Goal: Task Accomplishment & Management: Complete application form

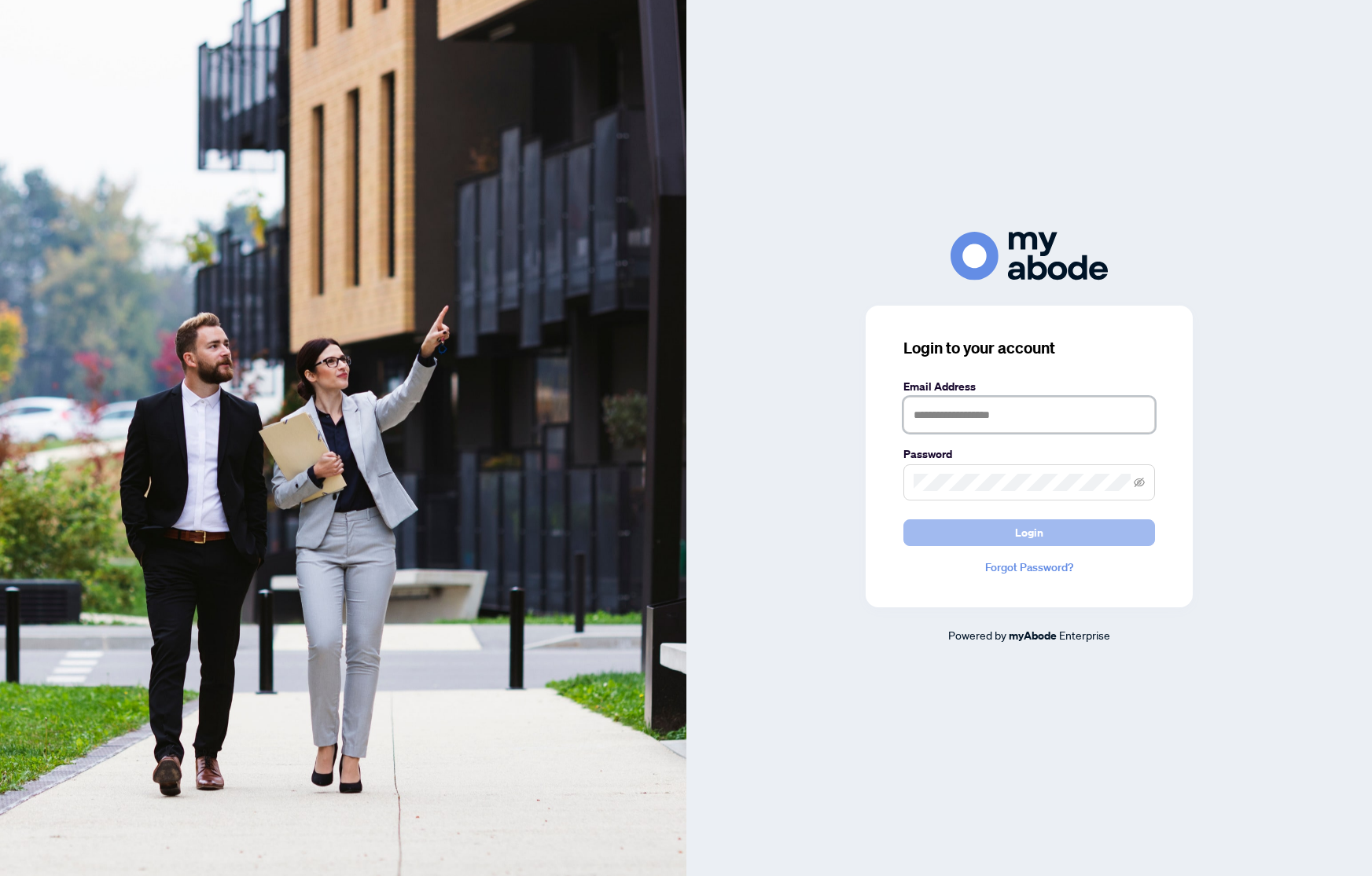
type input "**********"
click at [1035, 538] on span "Login" at bounding box center [1029, 533] width 28 height 25
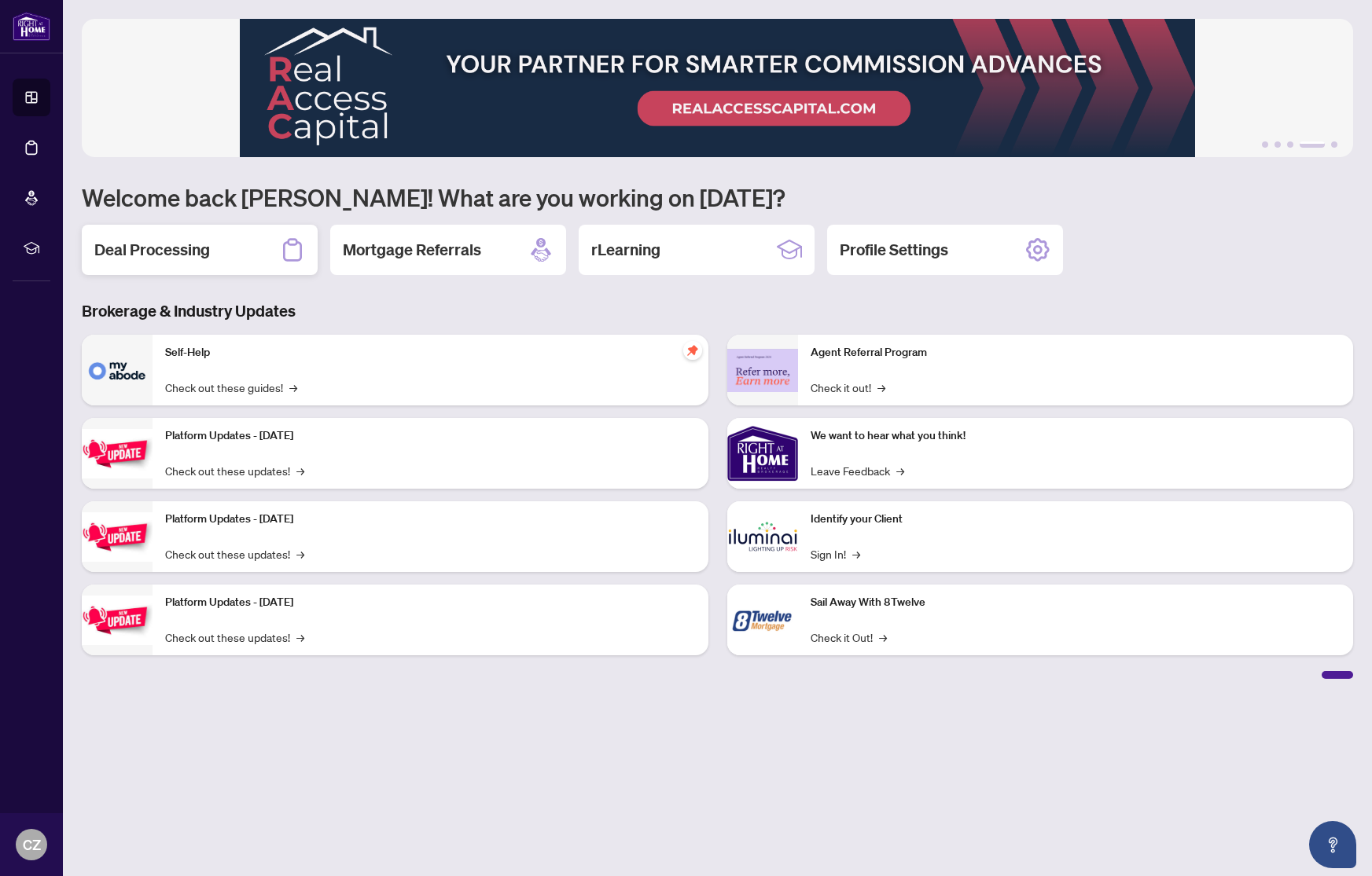
click at [181, 250] on h2 "Deal Processing" at bounding box center [152, 250] width 115 height 22
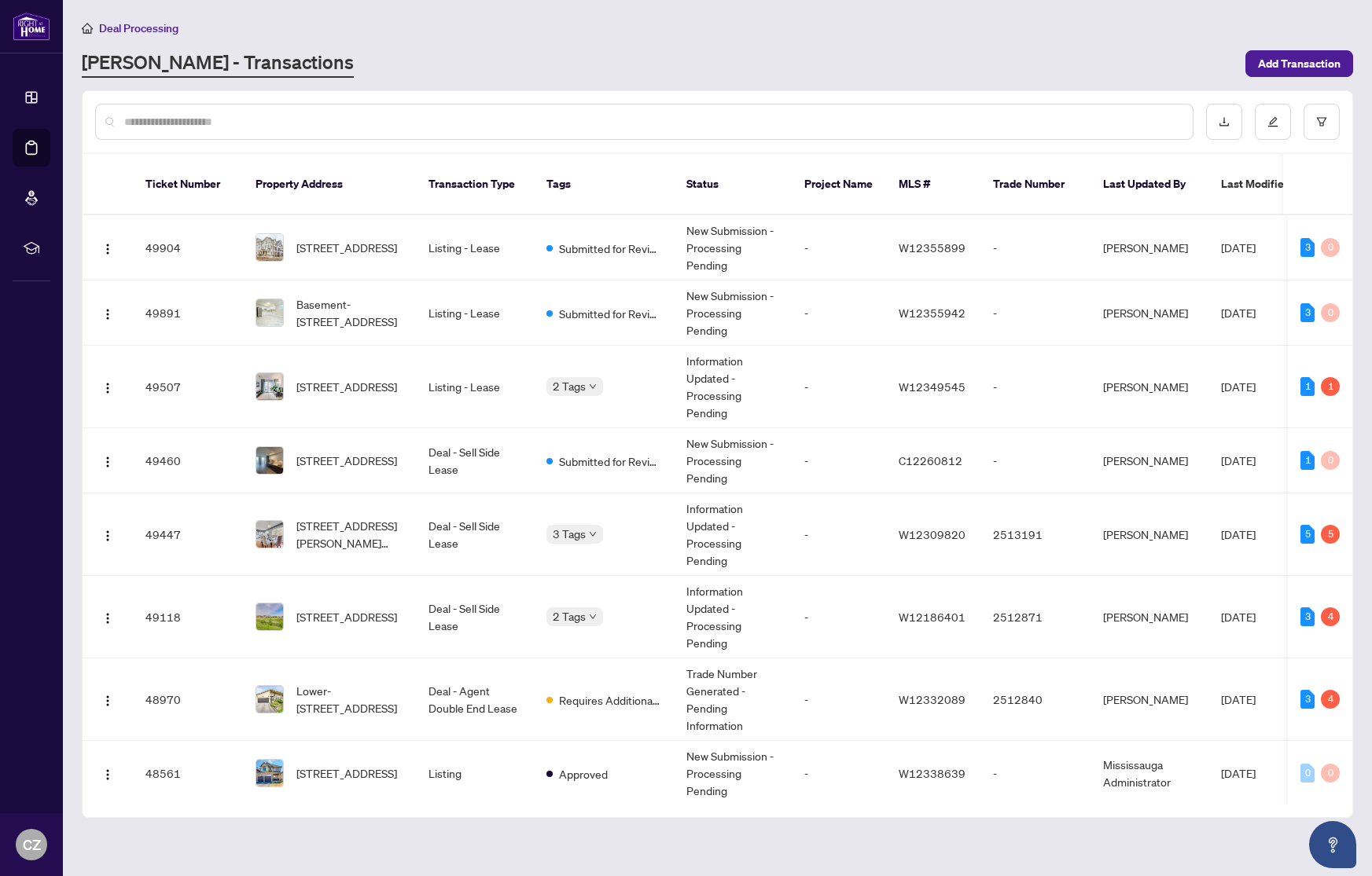
click at [277, 114] on input "text" at bounding box center [652, 121] width 1056 height 17
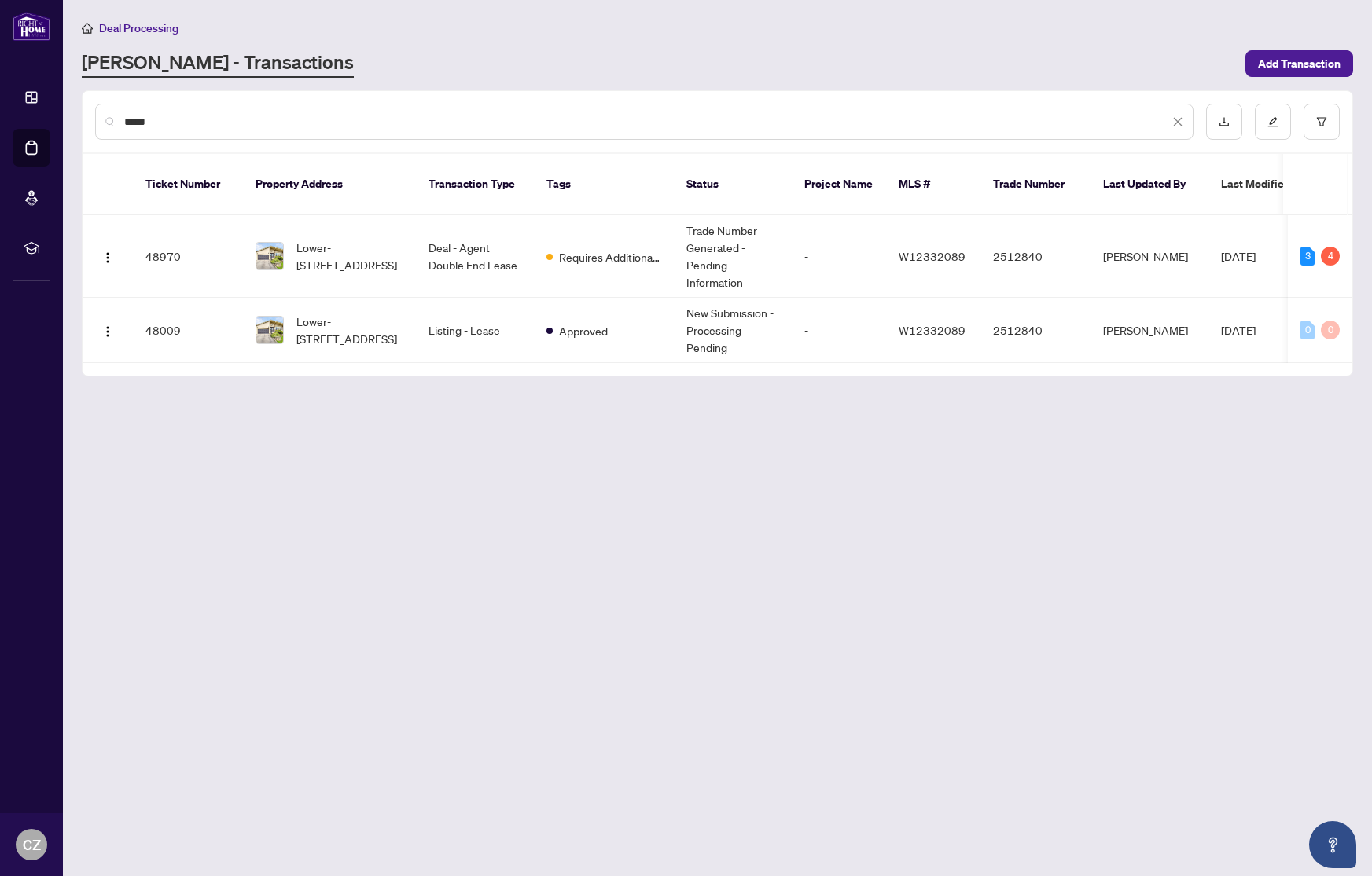
type input "****"
click at [382, 246] on span "Lower-[STREET_ADDRESS]" at bounding box center [349, 256] width 107 height 35
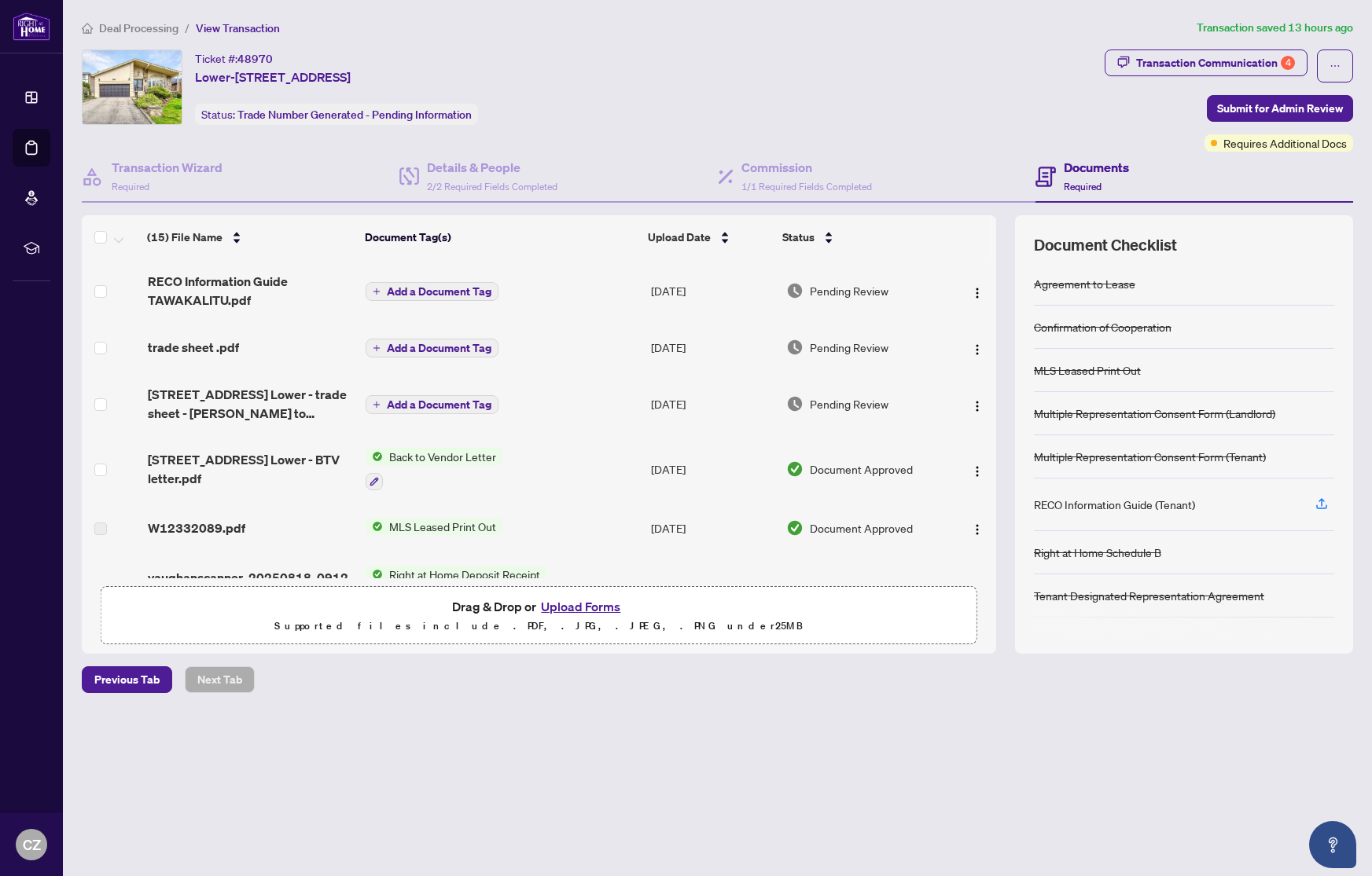
click at [577, 602] on button "Upload Forms" at bounding box center [580, 606] width 89 height 21
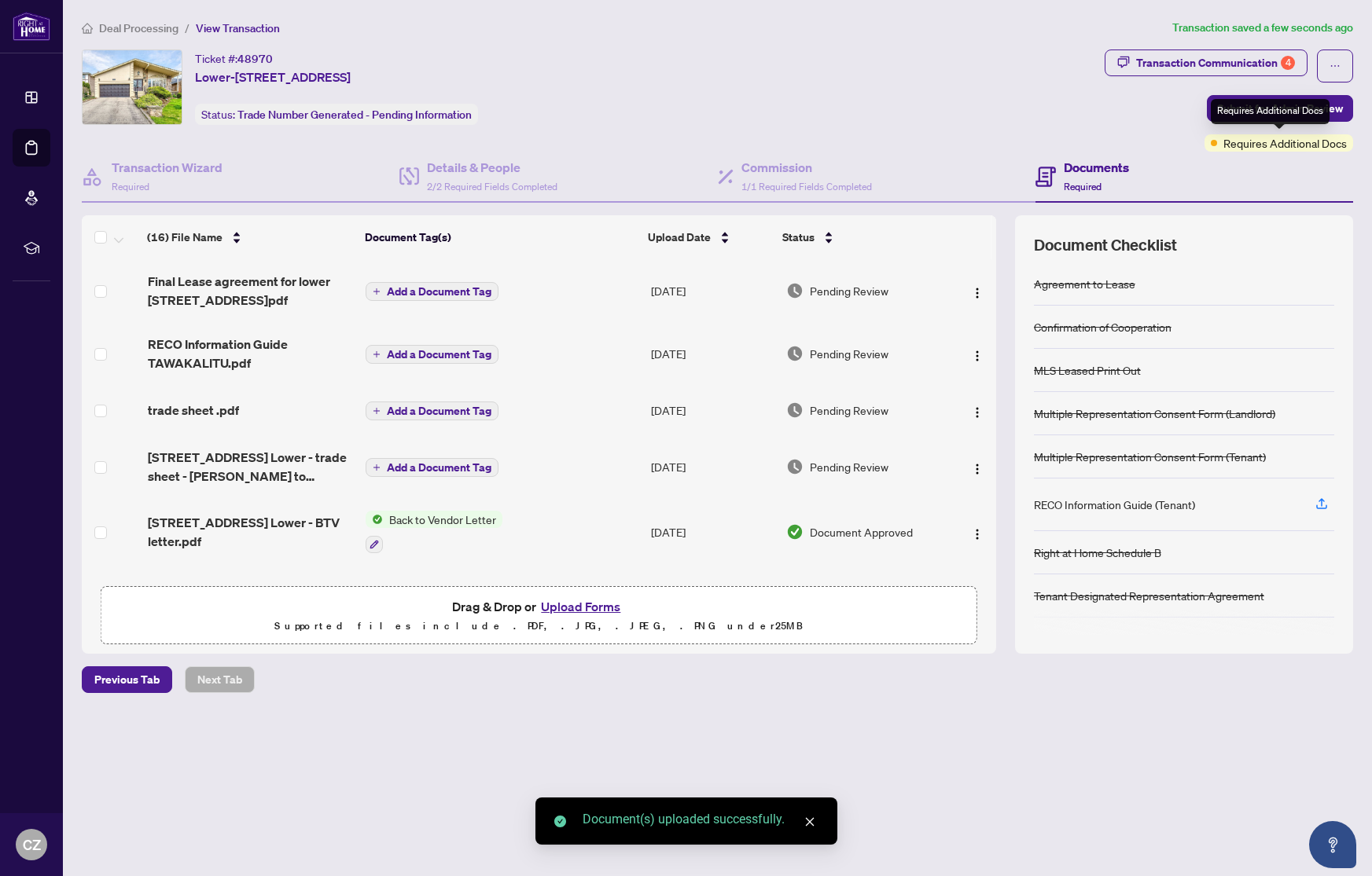
click at [1262, 113] on div "Requires Additional Docs" at bounding box center [1270, 111] width 119 height 25
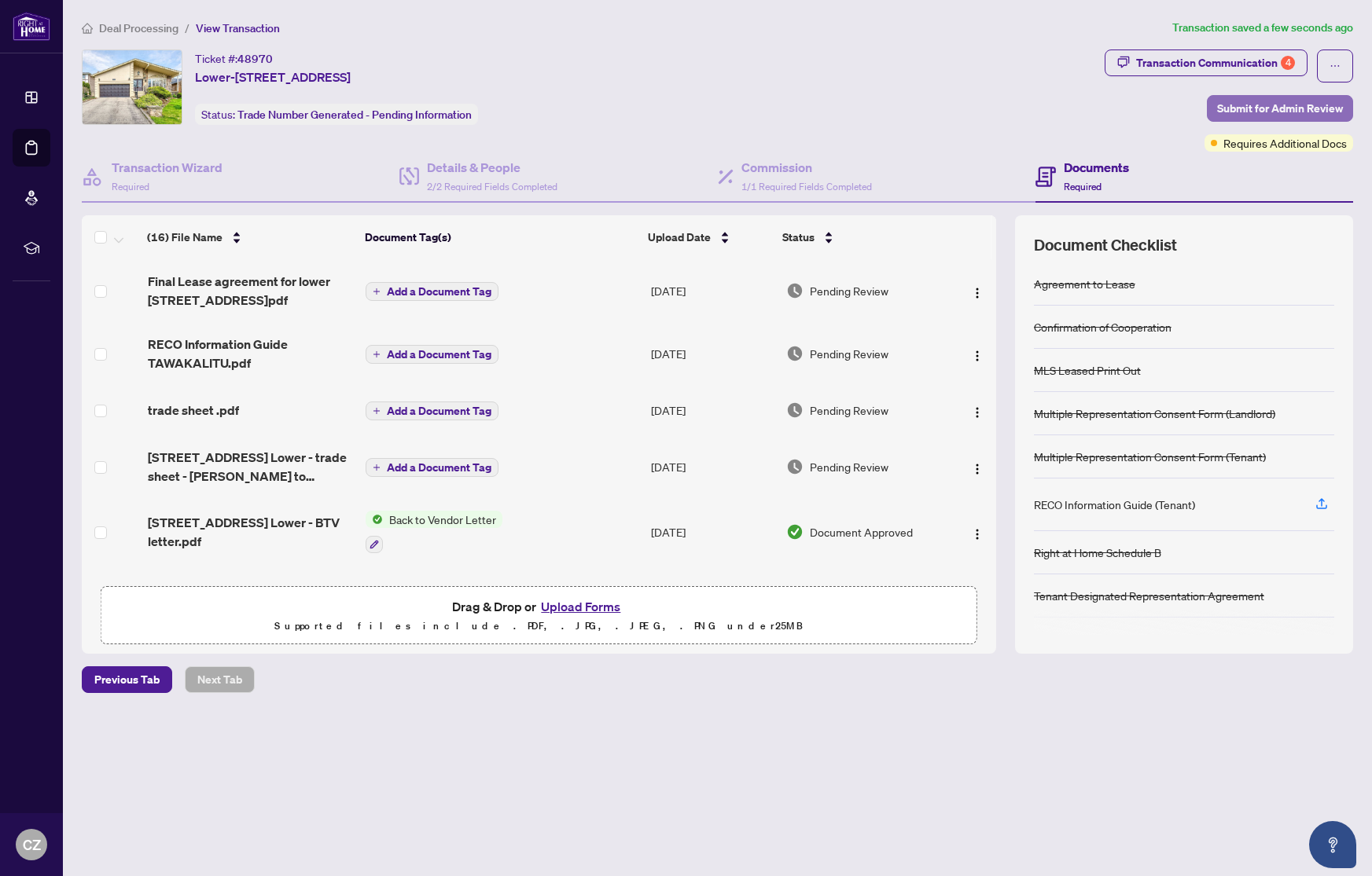
click at [1251, 111] on span "Submit for Admin Review" at bounding box center [1280, 109] width 126 height 25
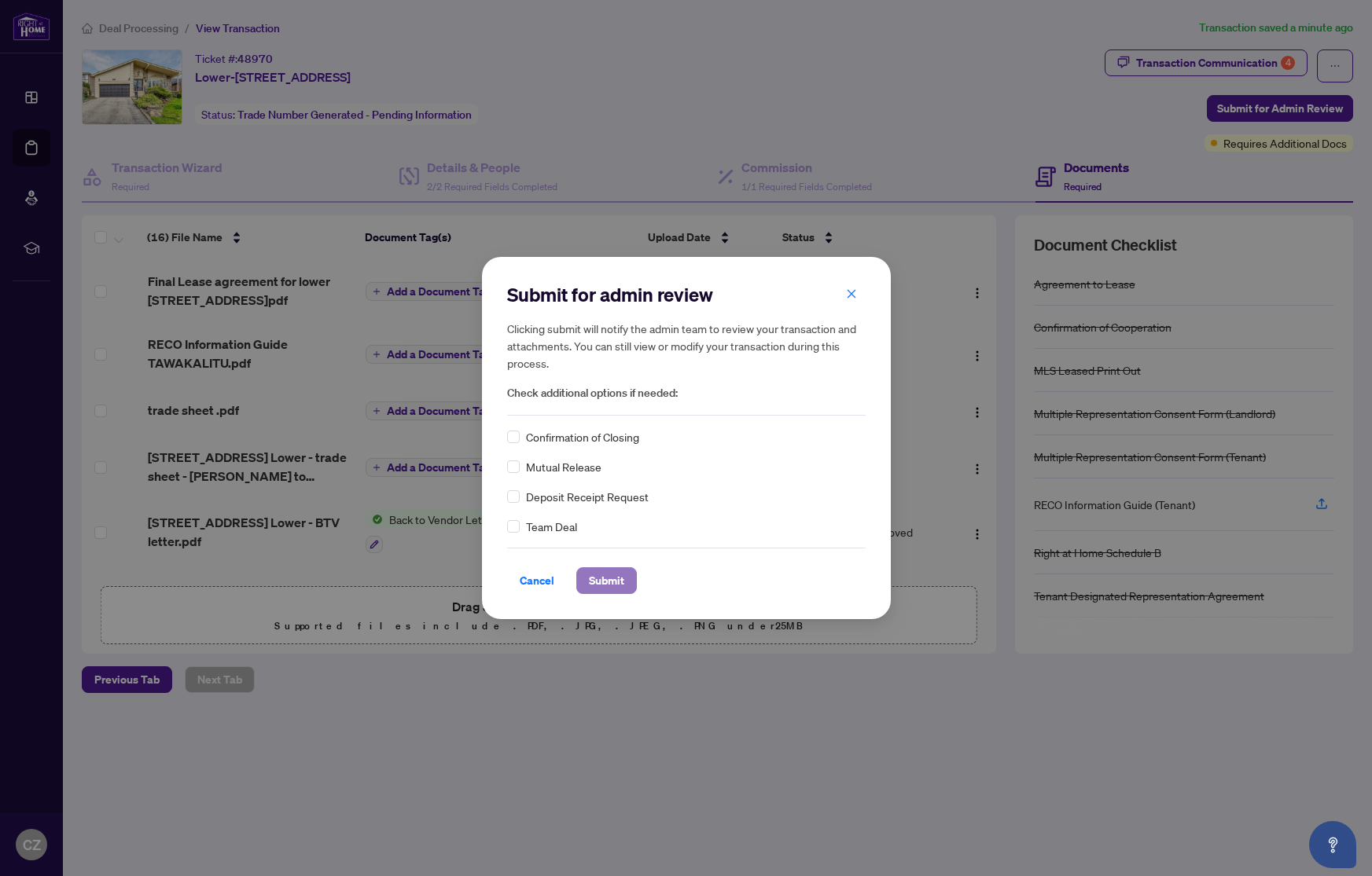
click at [604, 588] on span "Submit" at bounding box center [606, 581] width 36 height 25
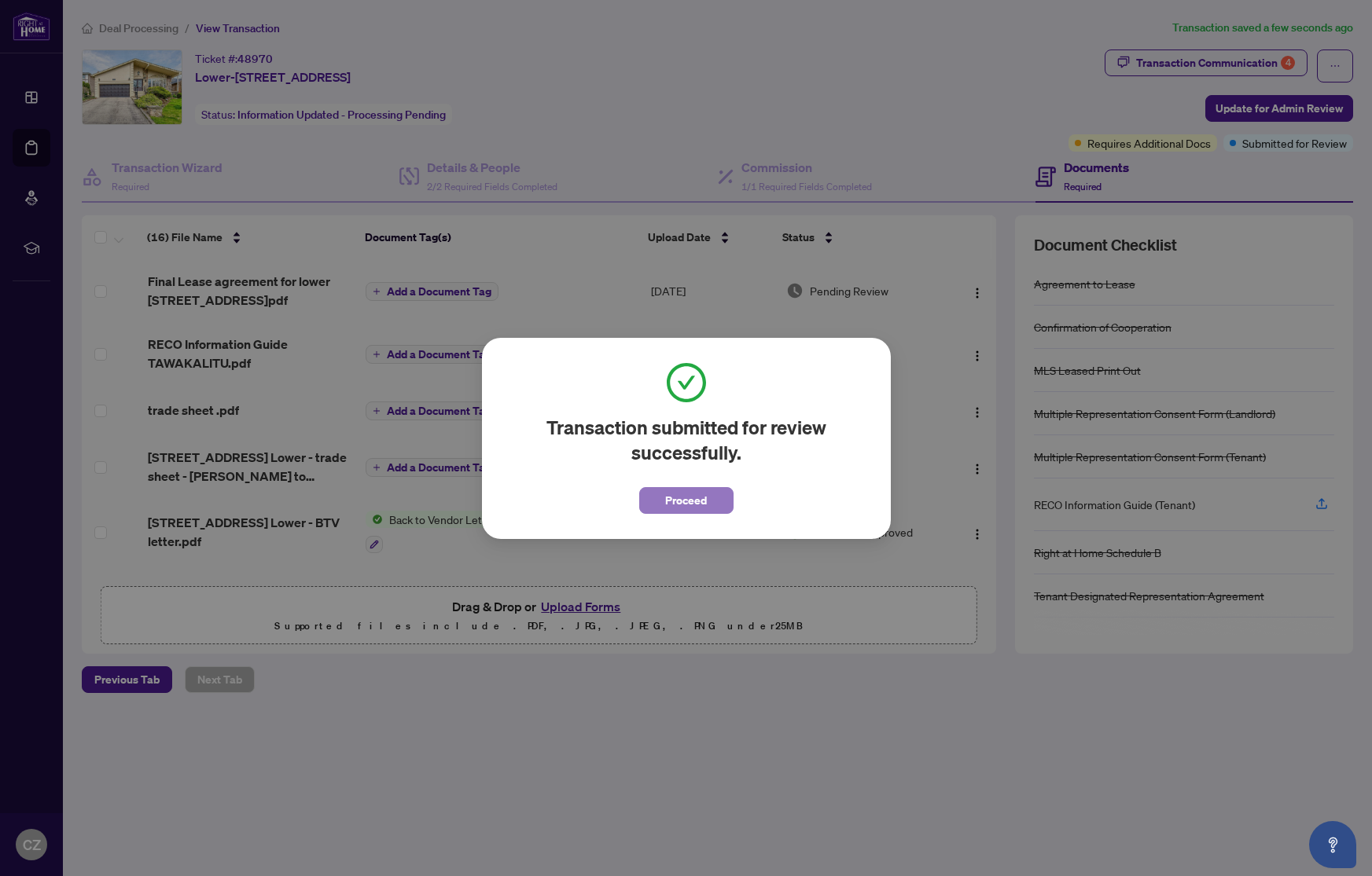
click at [710, 505] on button "Proceed" at bounding box center [686, 500] width 95 height 27
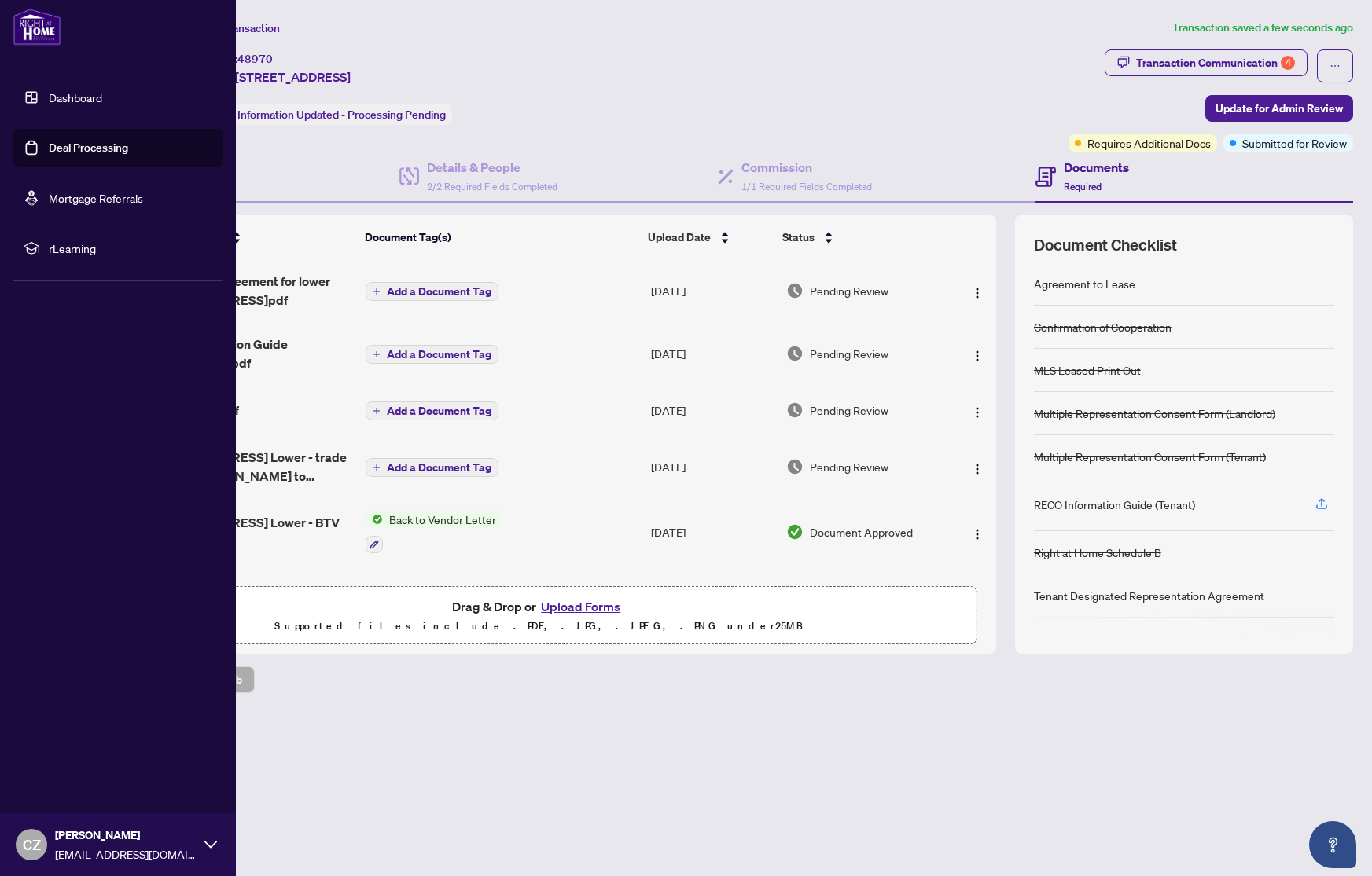
click at [84, 94] on link "Dashboard" at bounding box center [76, 97] width 53 height 14
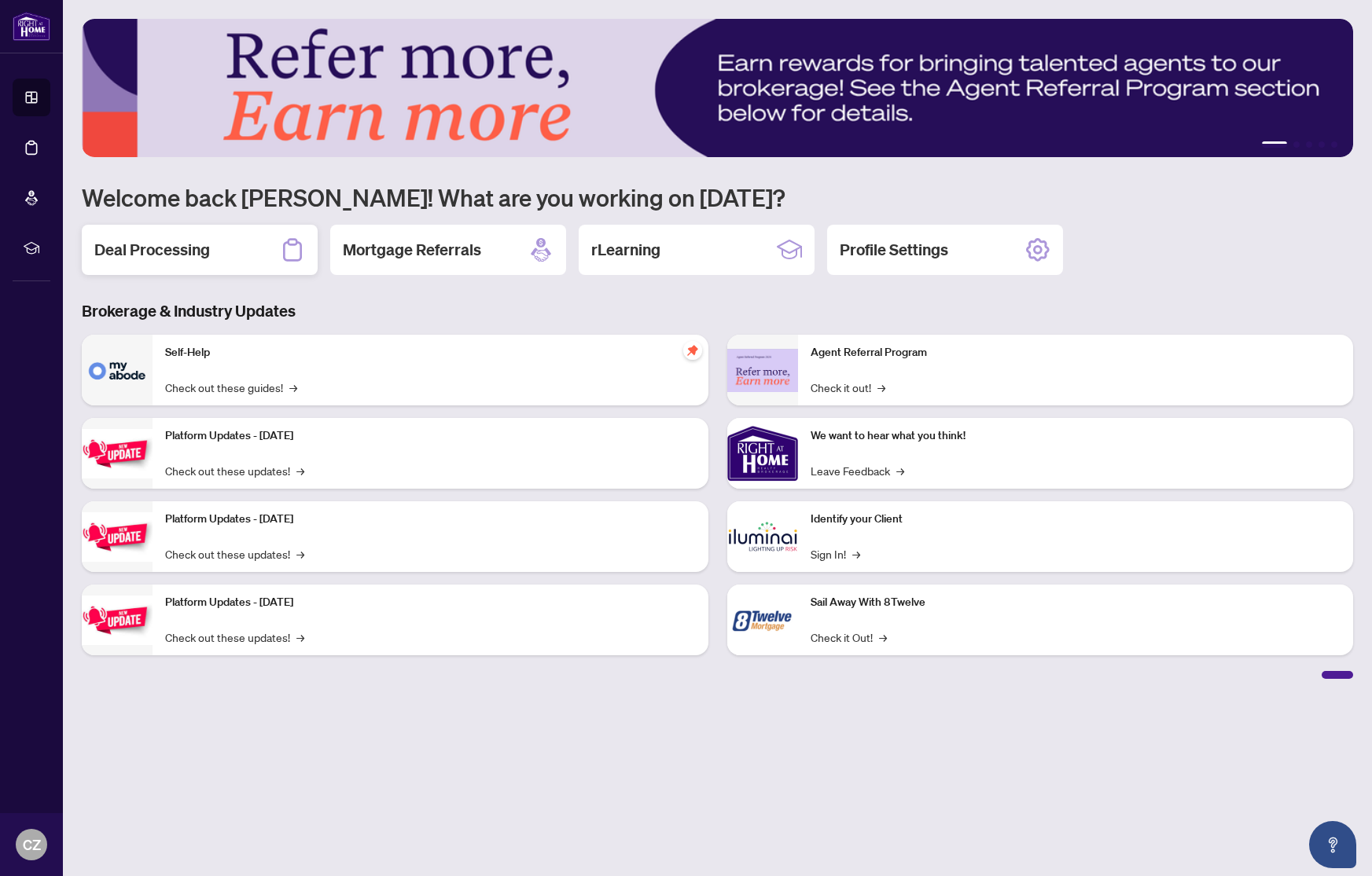
click at [152, 244] on h2 "Deal Processing" at bounding box center [152, 250] width 115 height 22
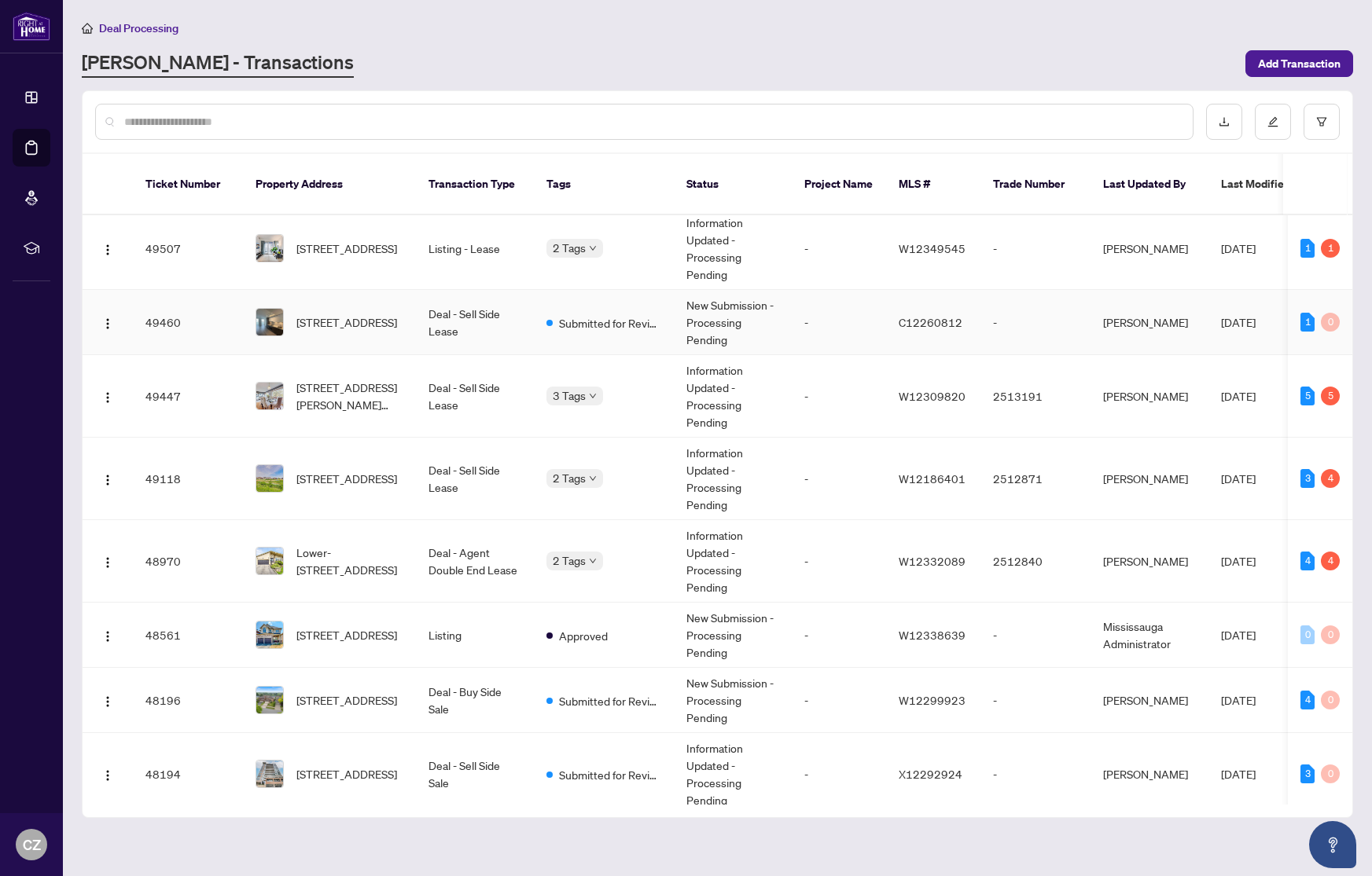
scroll to position [141, 0]
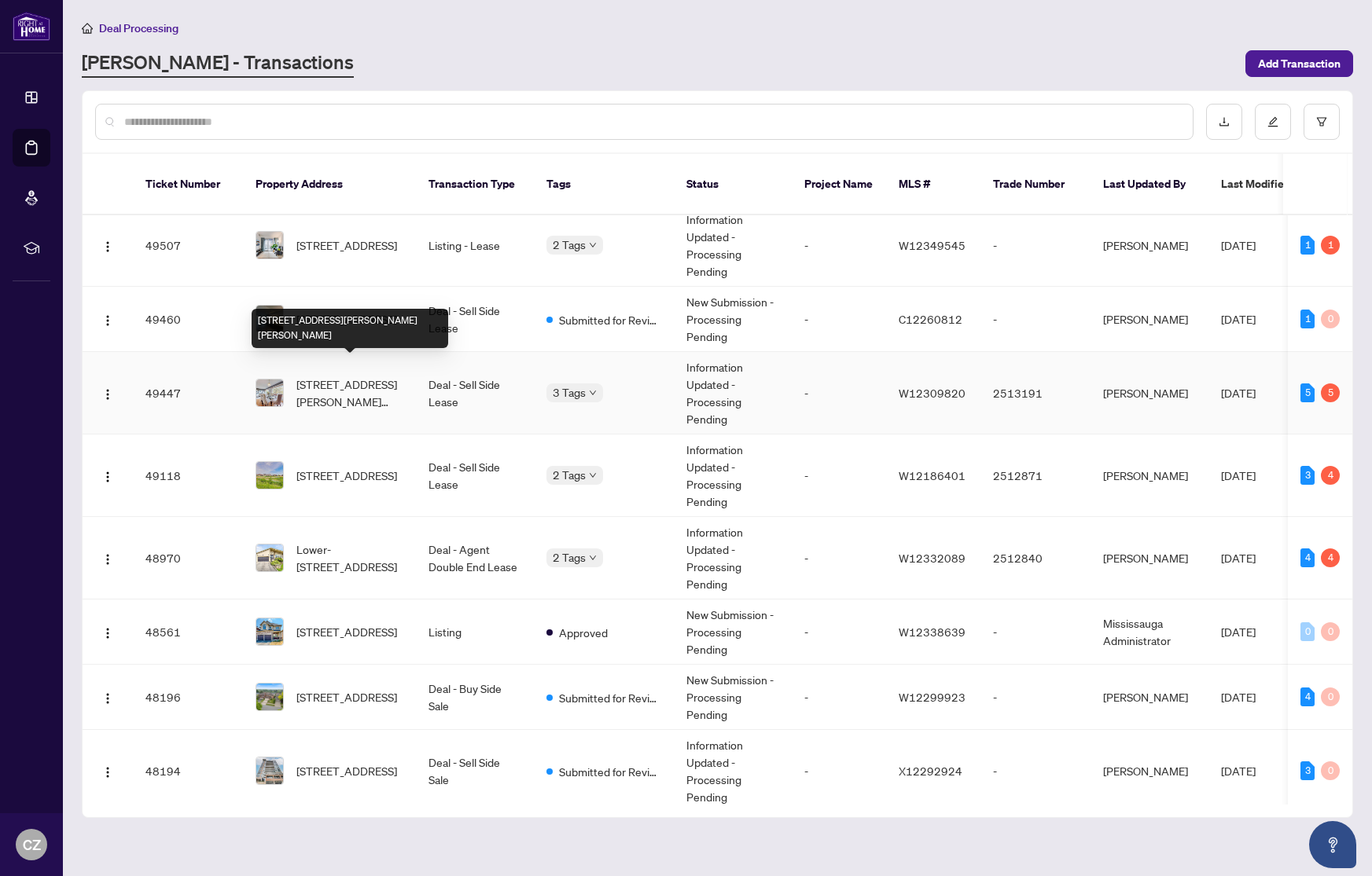
click at [373, 379] on span "[STREET_ADDRESS][PERSON_NAME][PERSON_NAME]" at bounding box center [349, 393] width 107 height 35
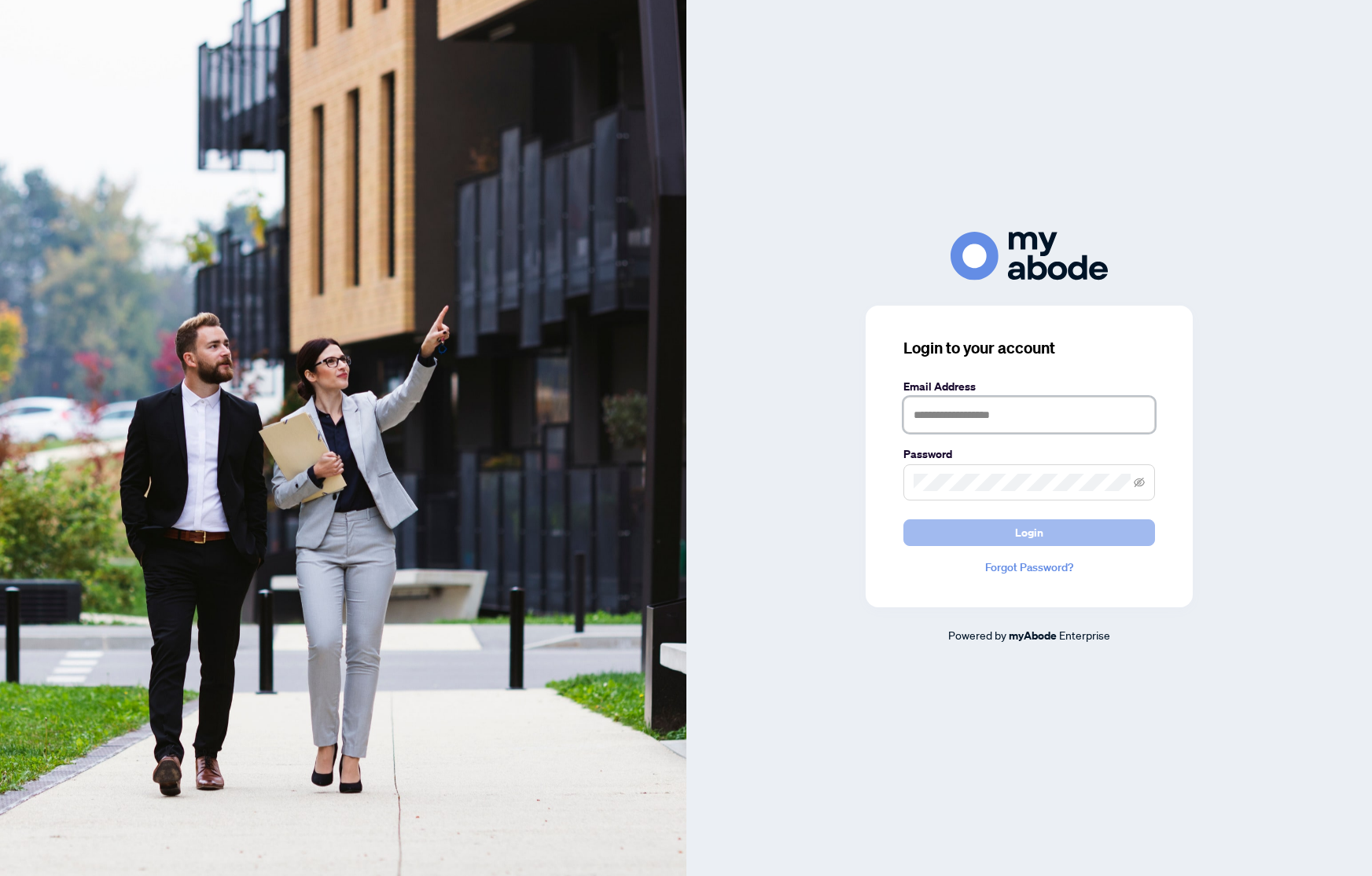
type input "**********"
click at [1037, 533] on span "Login" at bounding box center [1029, 533] width 28 height 25
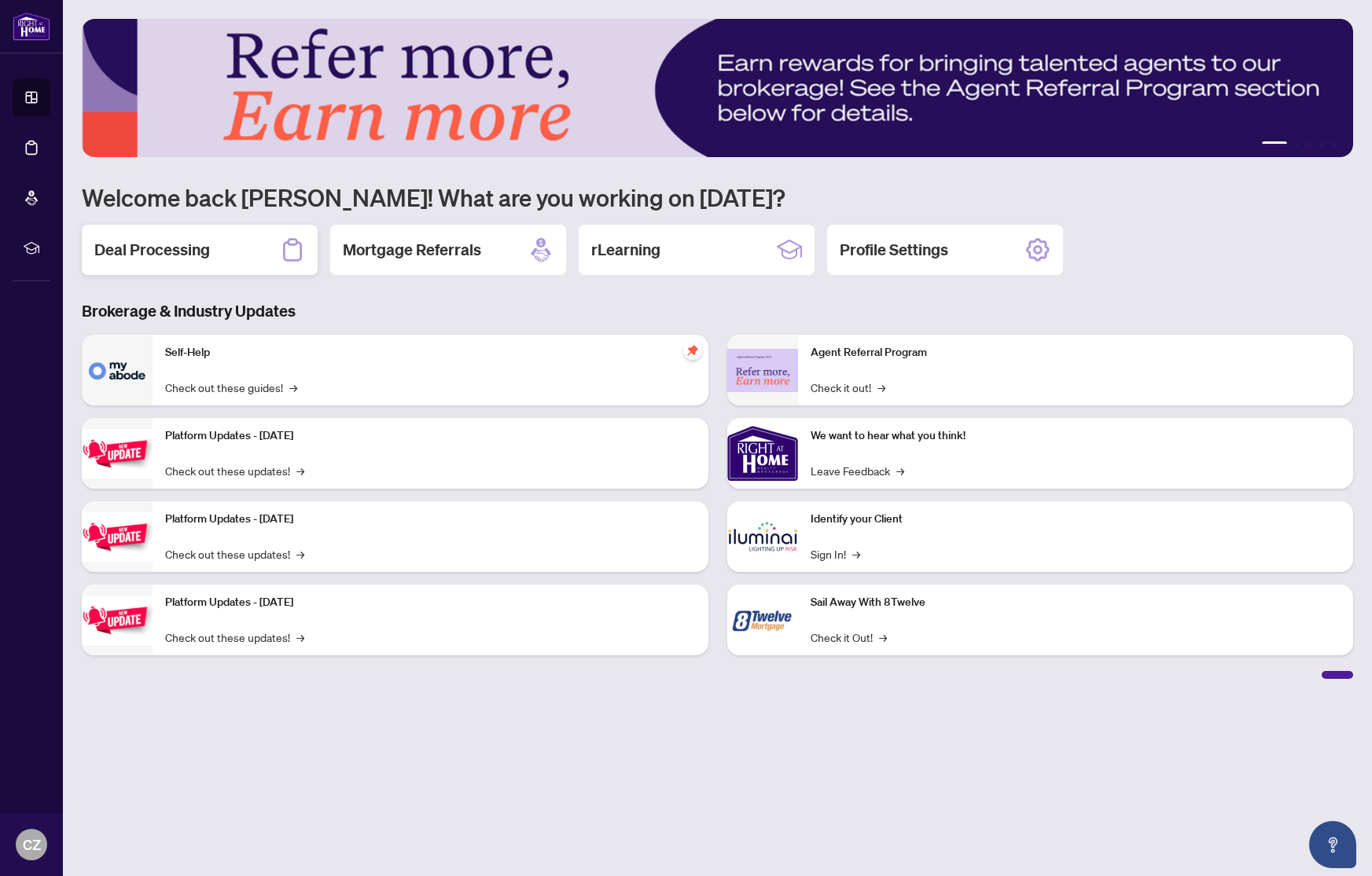
click at [156, 254] on h2 "Deal Processing" at bounding box center [152, 250] width 115 height 22
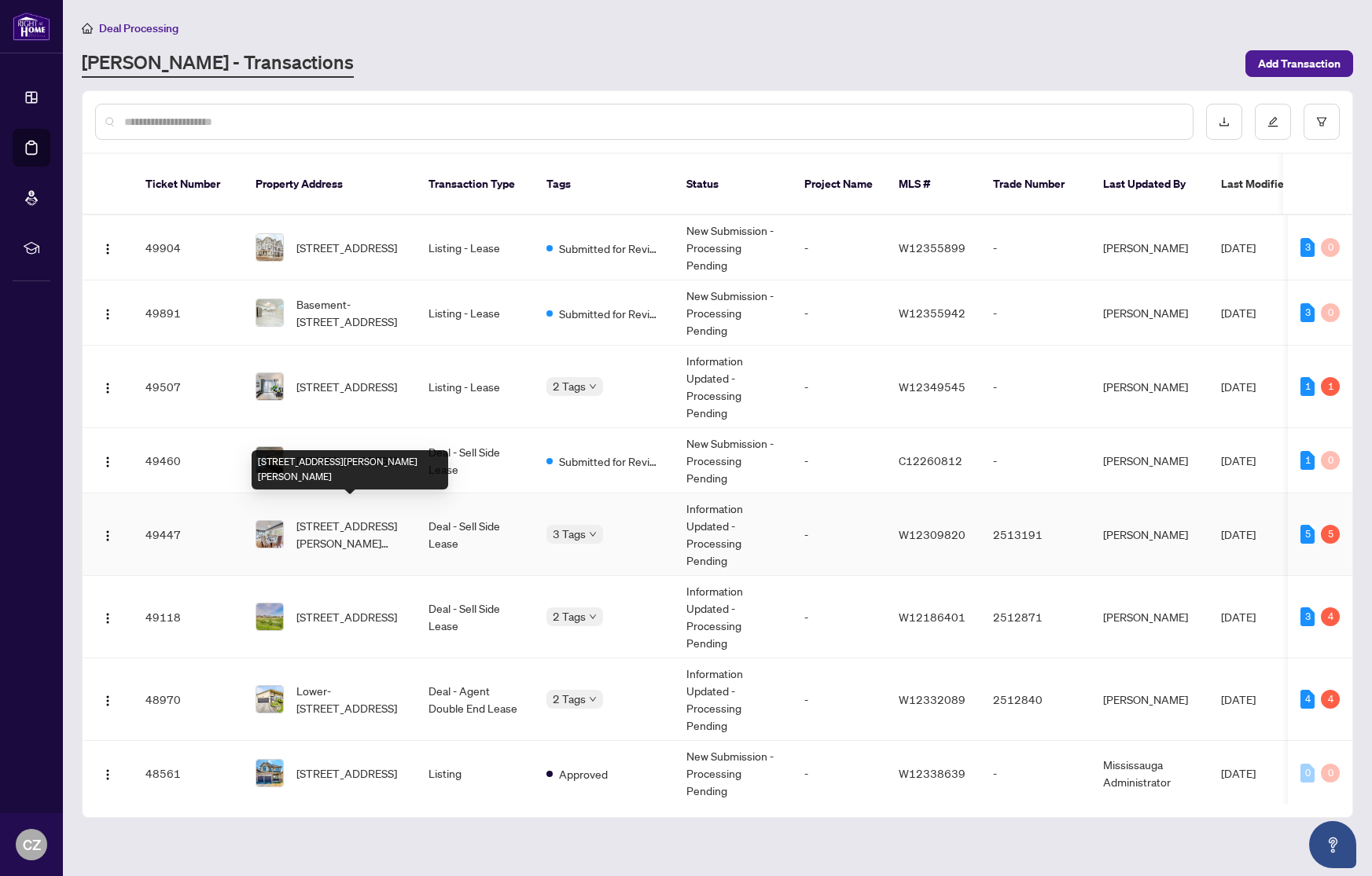
click at [356, 517] on span "[STREET_ADDRESS][PERSON_NAME][PERSON_NAME]" at bounding box center [349, 534] width 107 height 35
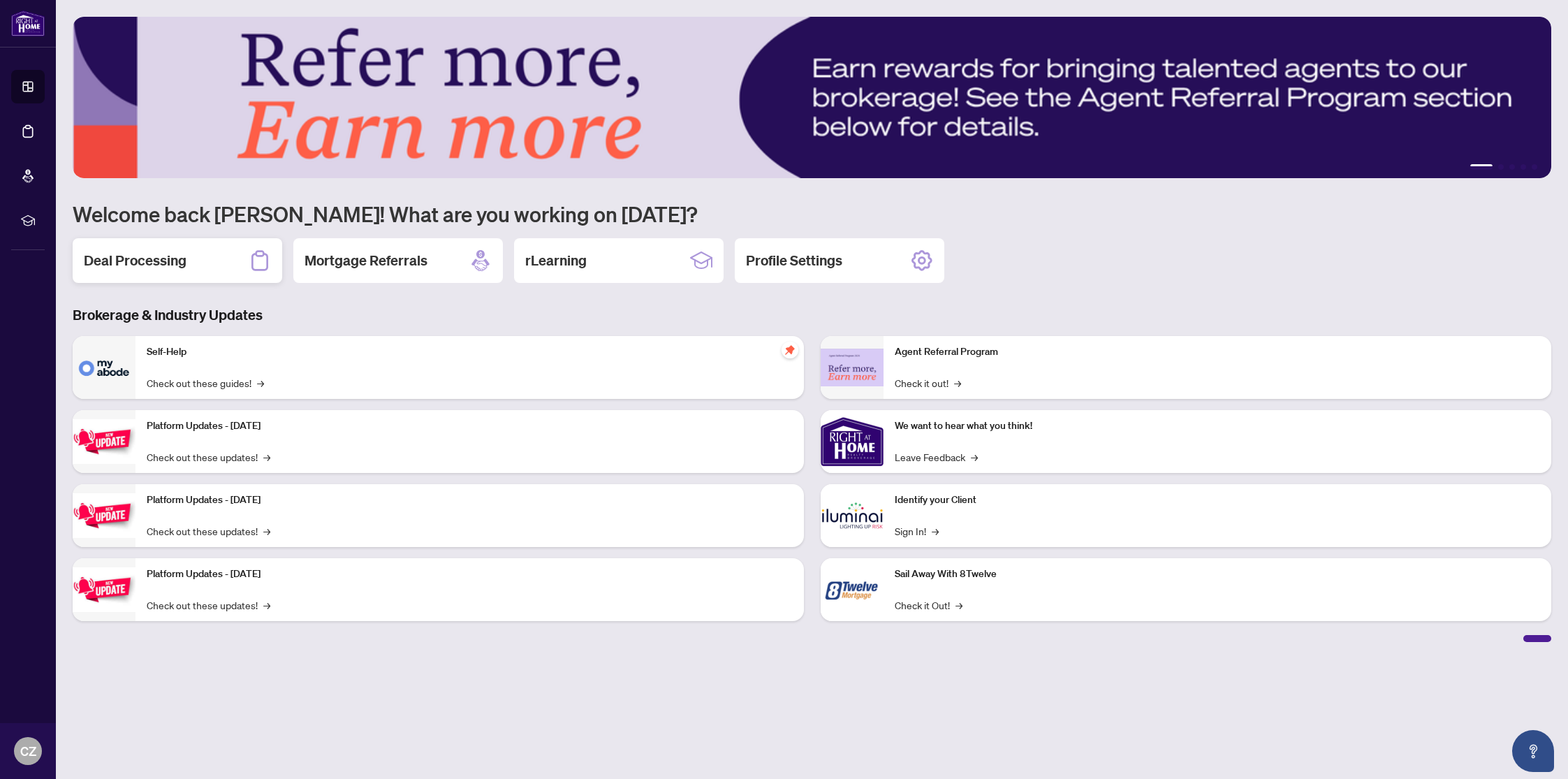
click at [134, 263] on h2 "Deal Processing" at bounding box center [135, 260] width 103 height 20
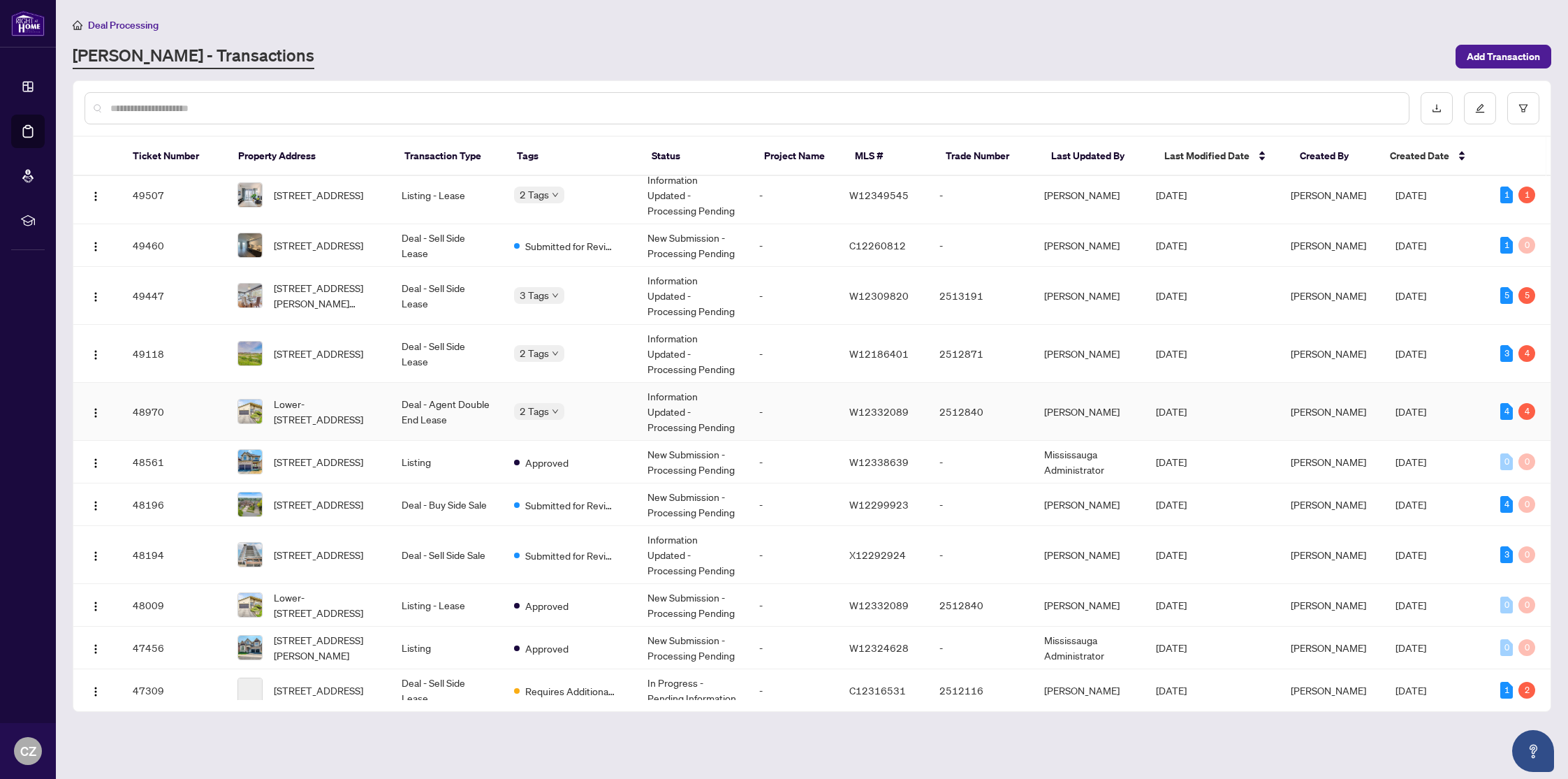
scroll to position [97, 0]
click at [1495, 50] on span "Add Transaction" at bounding box center [1503, 57] width 73 height 22
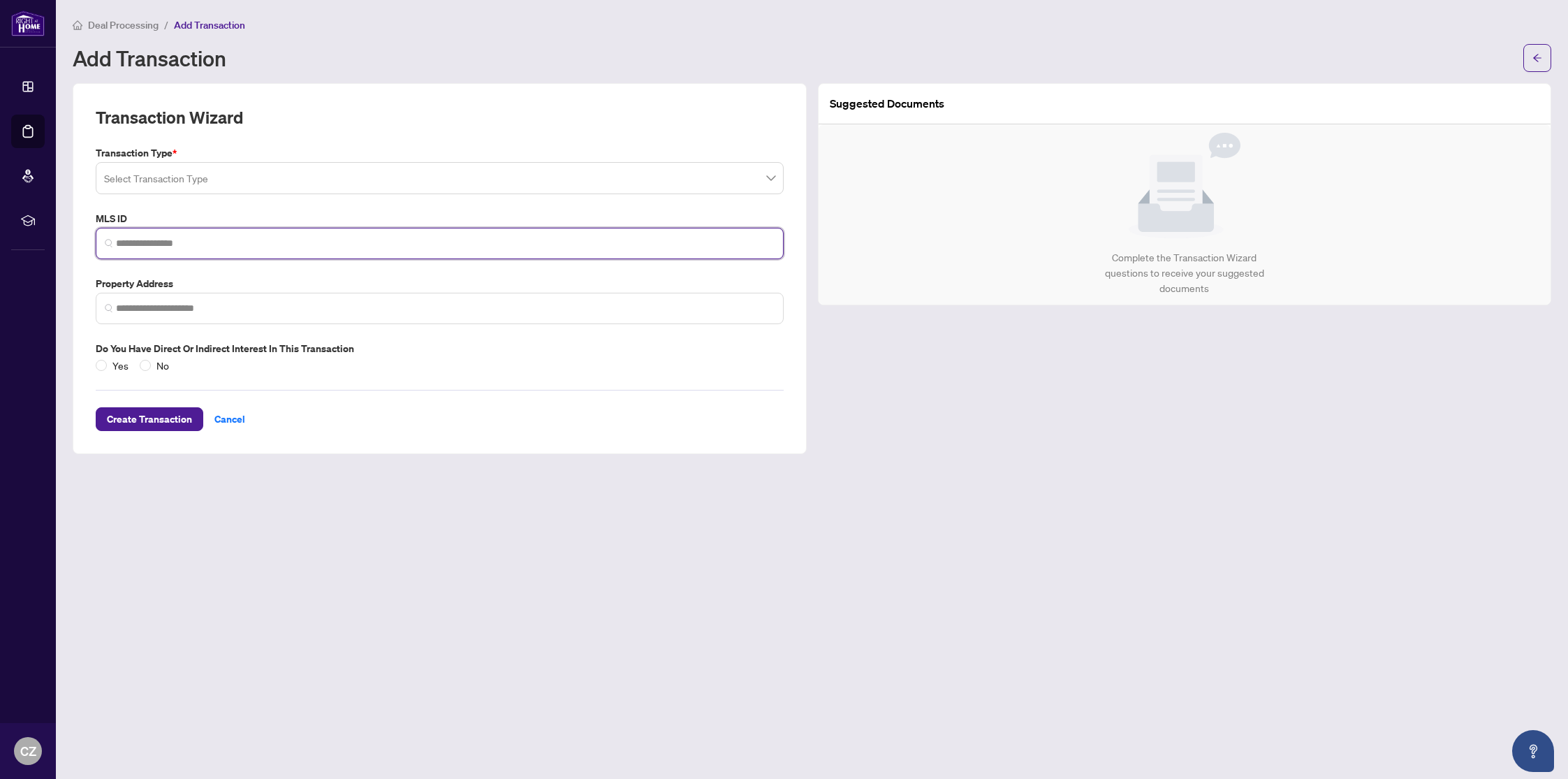
click at [235, 241] on input "search" at bounding box center [445, 243] width 659 height 15
paste input "*********"
type input "*********"
click at [232, 179] on input "search" at bounding box center [433, 181] width 659 height 31
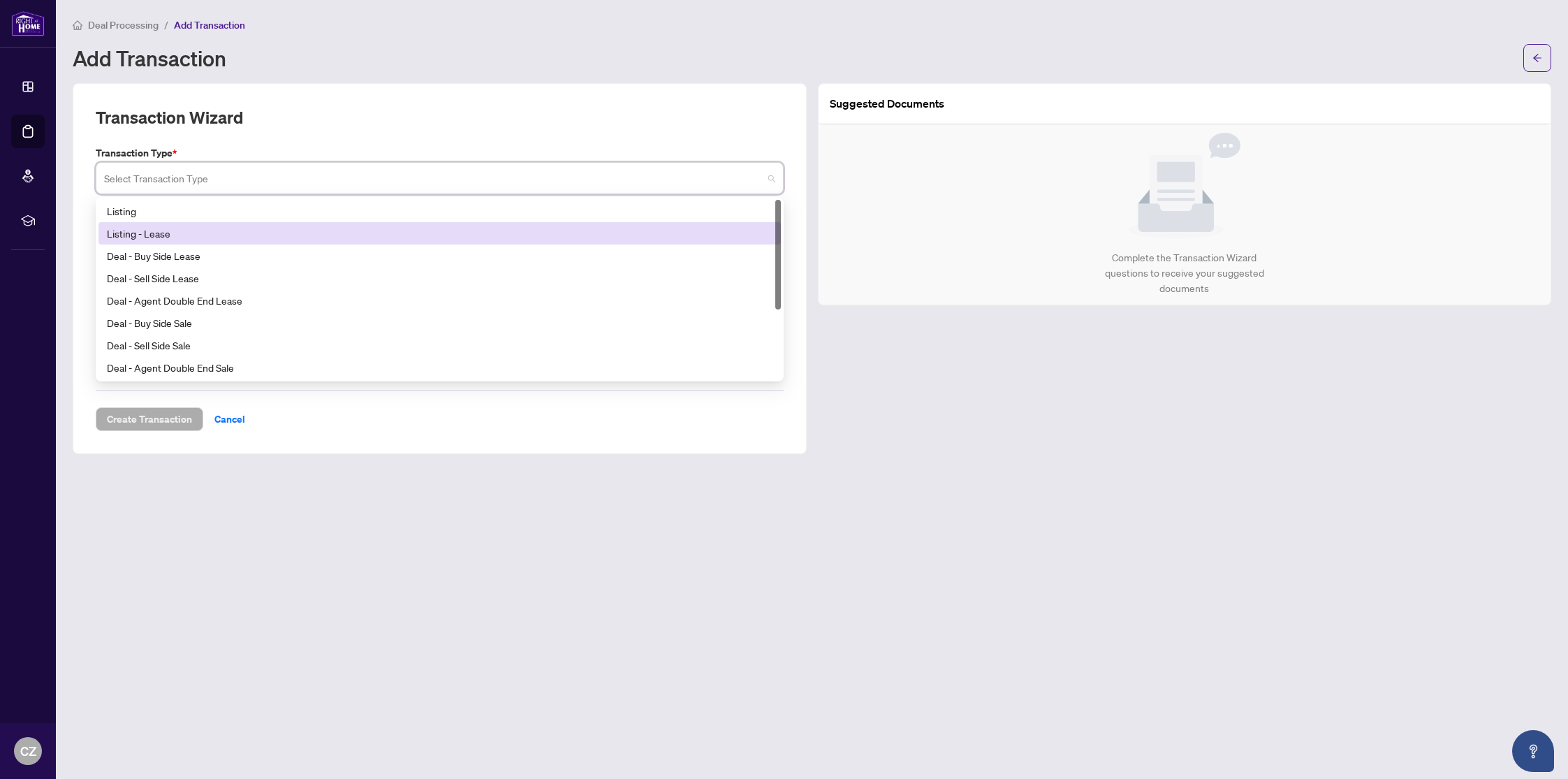
click at [152, 229] on div "Listing - Lease" at bounding box center [440, 233] width 666 height 15
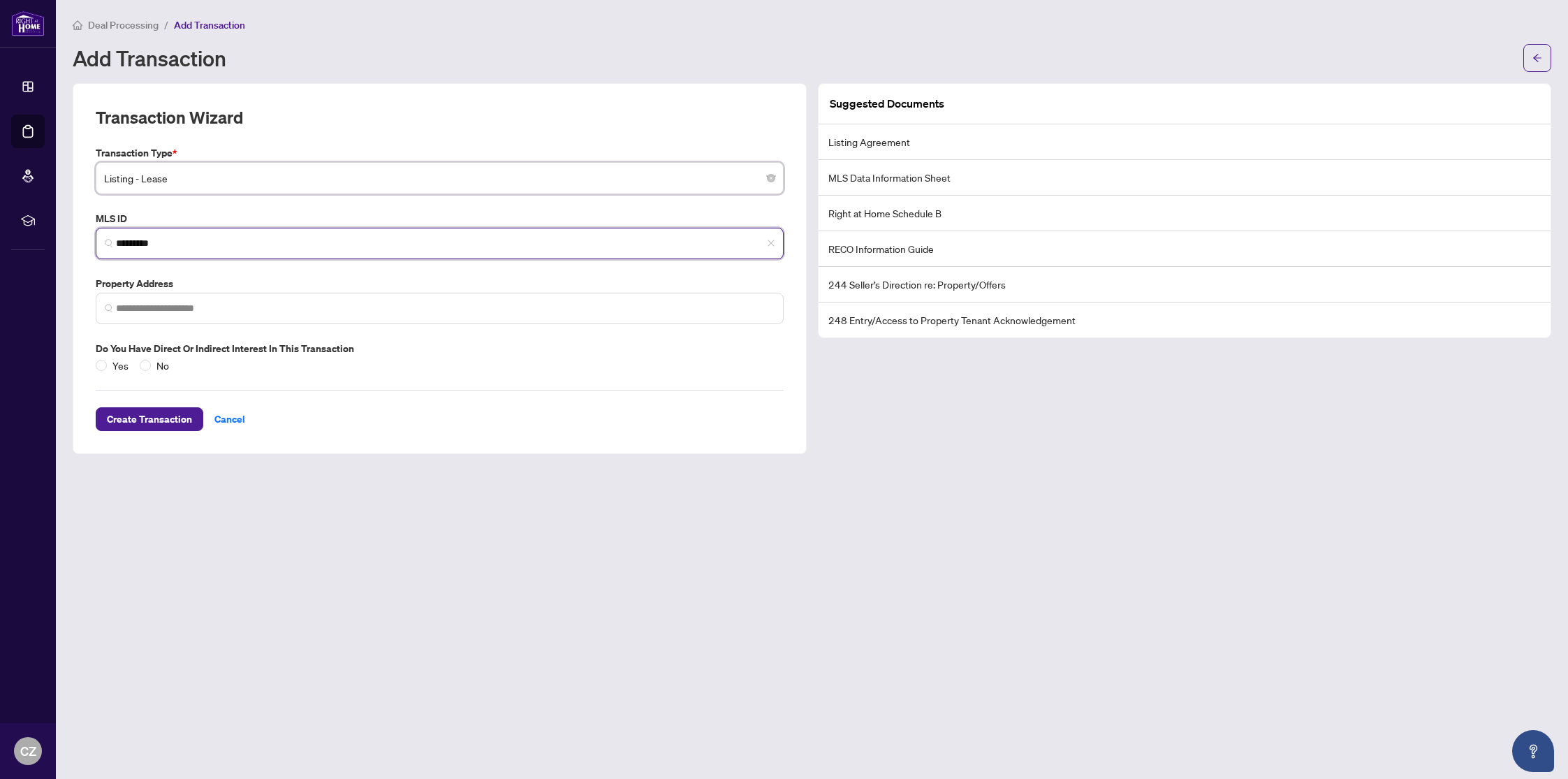
click at [246, 246] on input "*********" at bounding box center [445, 243] width 659 height 15
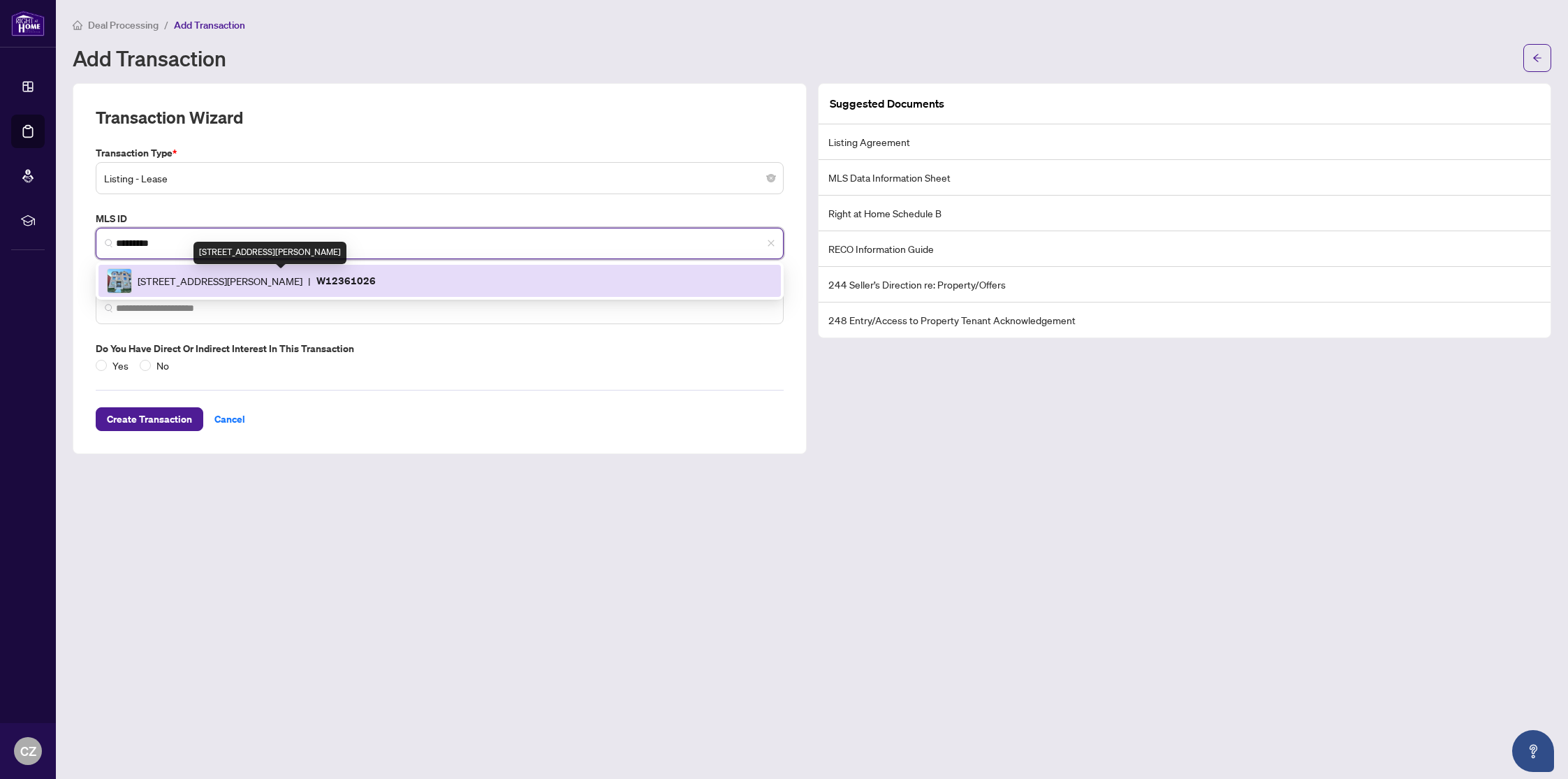
click at [276, 280] on span "[STREET_ADDRESS][PERSON_NAME]" at bounding box center [221, 280] width 165 height 15
type input "**********"
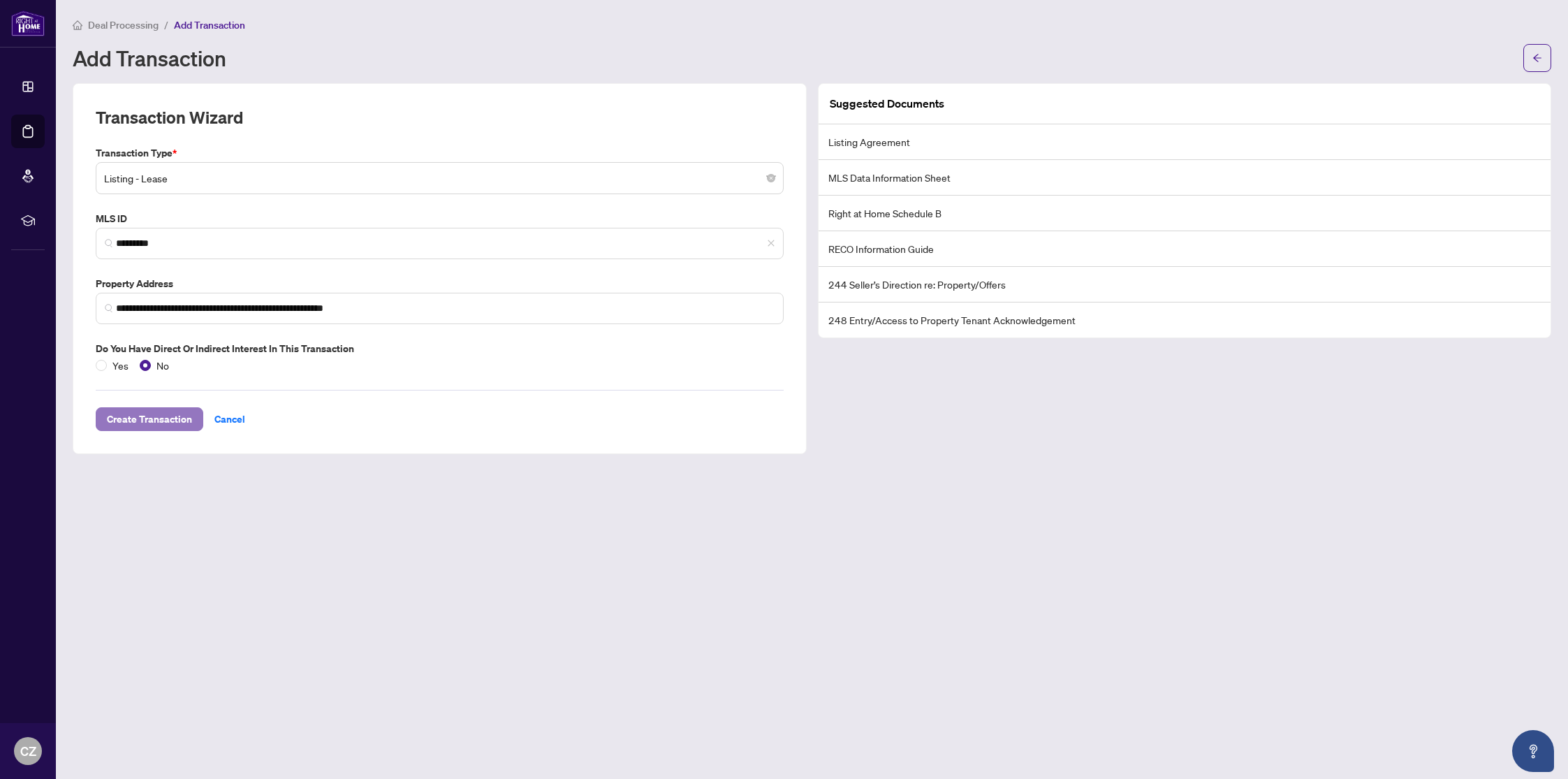
click at [153, 421] on span "Create Transaction" at bounding box center [150, 419] width 86 height 22
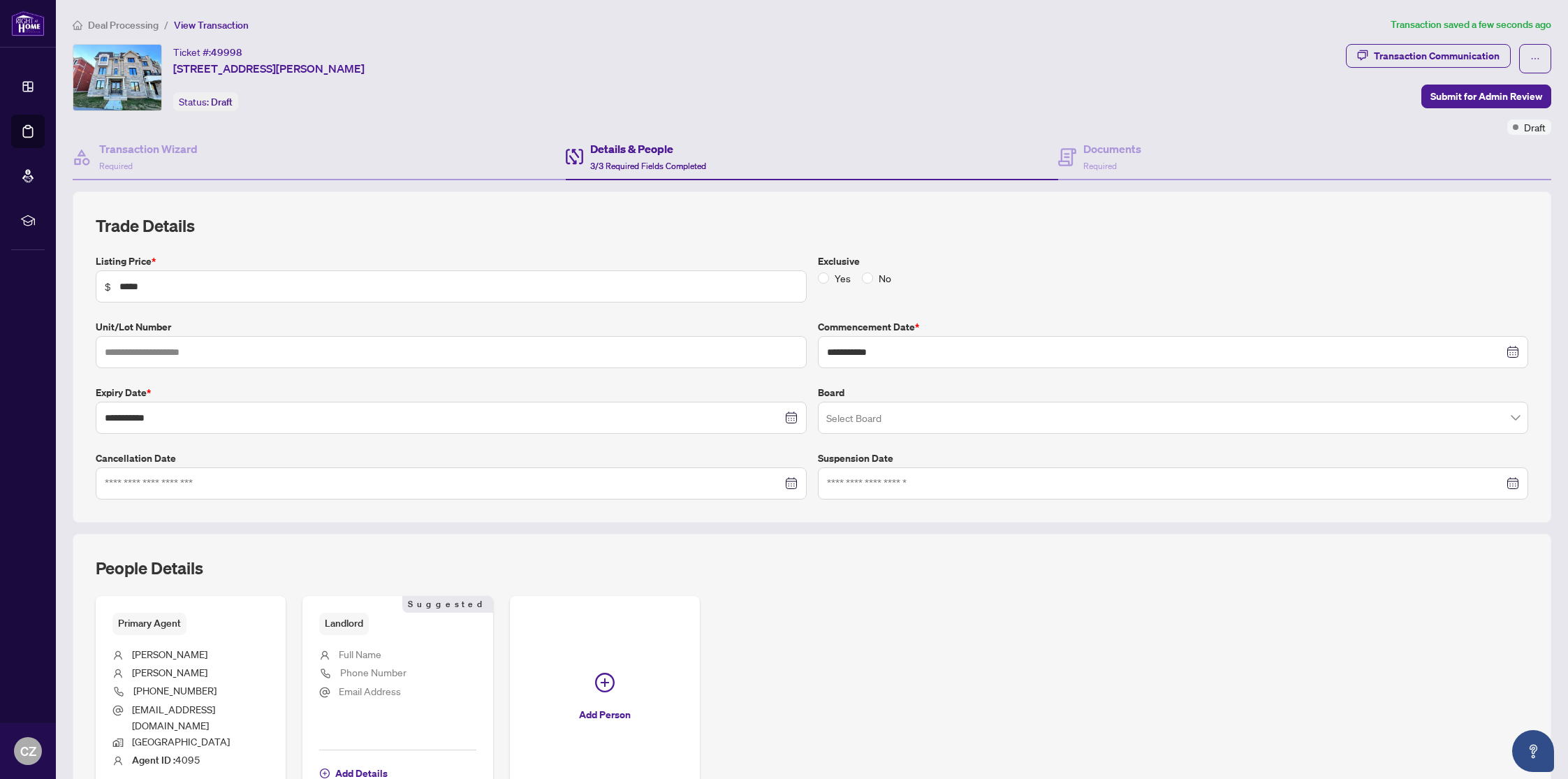
type input "**********"
click at [1103, 147] on h4 "Documents" at bounding box center [1112, 148] width 58 height 17
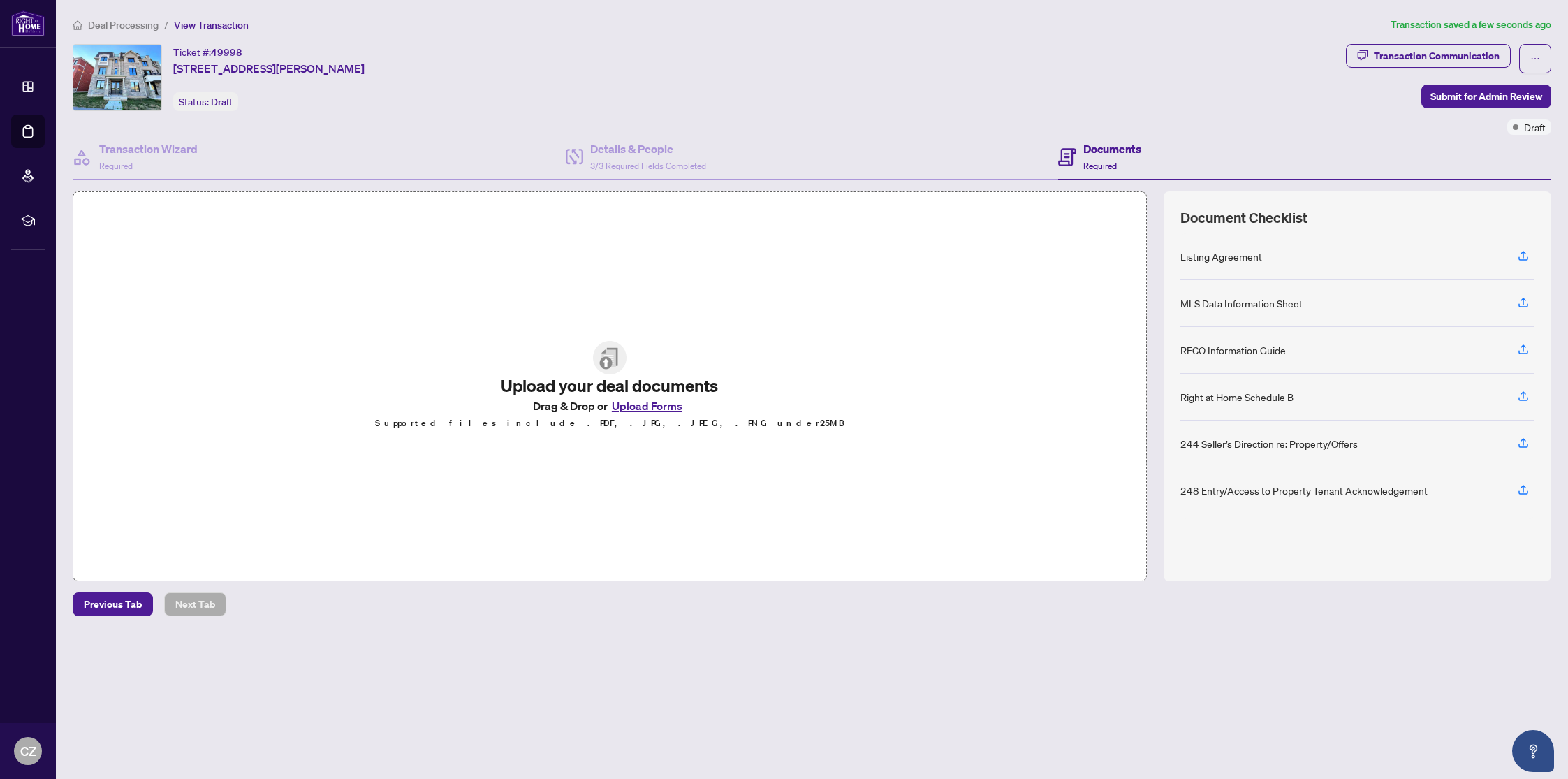
click at [648, 404] on button "Upload Forms" at bounding box center [647, 406] width 79 height 18
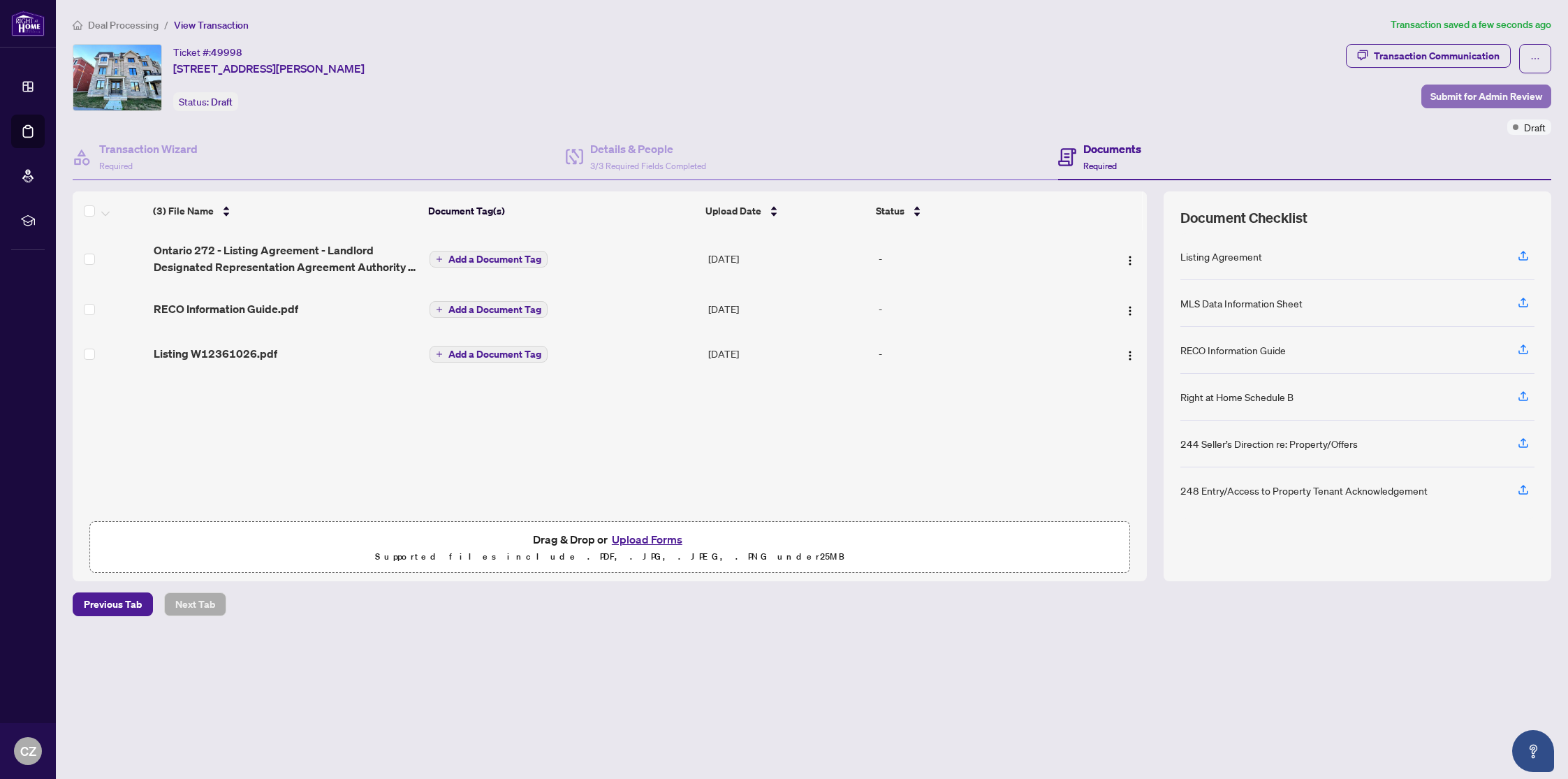
click at [1490, 97] on span "Submit for Admin Review" at bounding box center [1487, 97] width 112 height 22
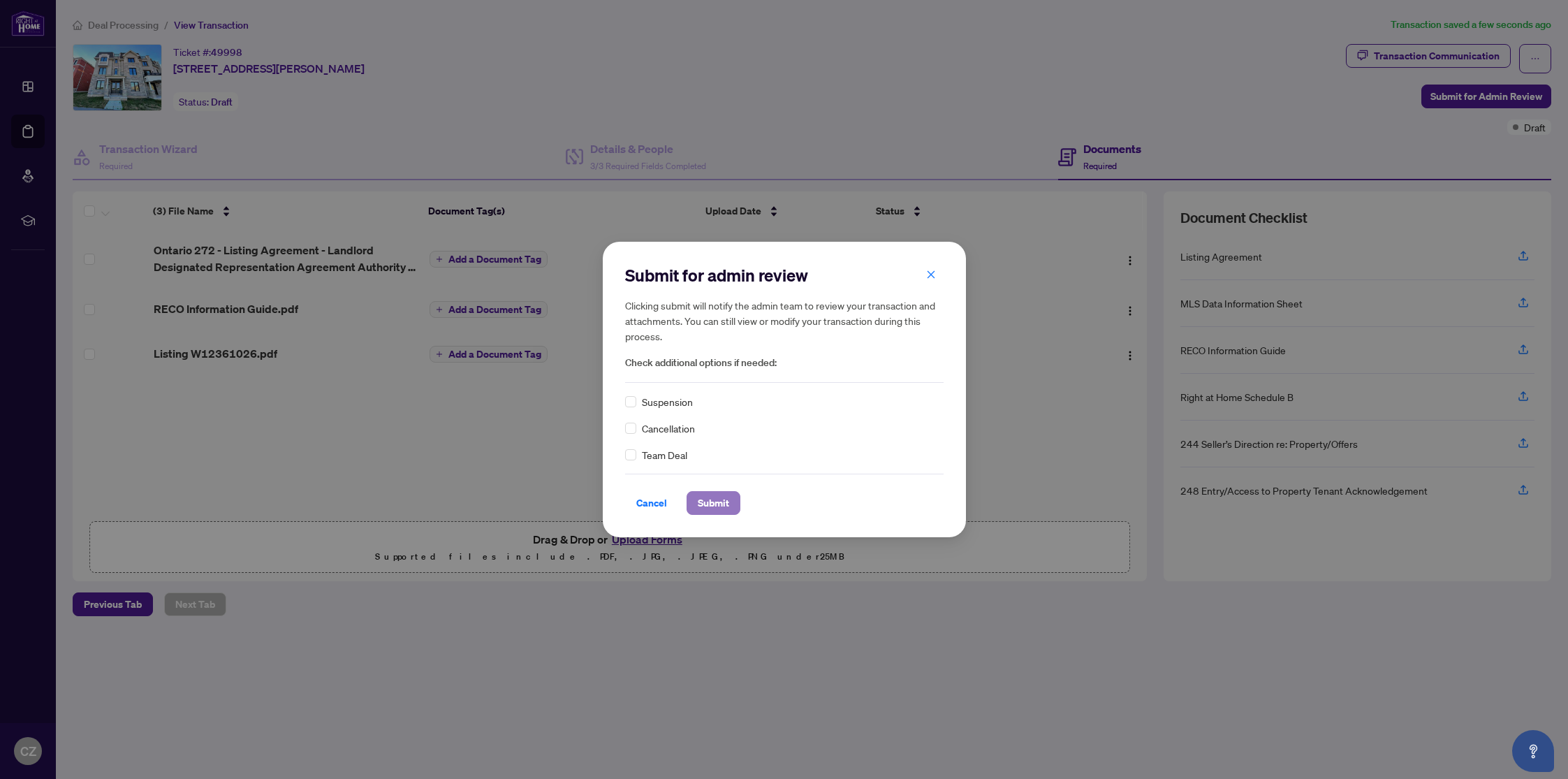
click at [710, 508] on span "Submit" at bounding box center [713, 503] width 32 height 22
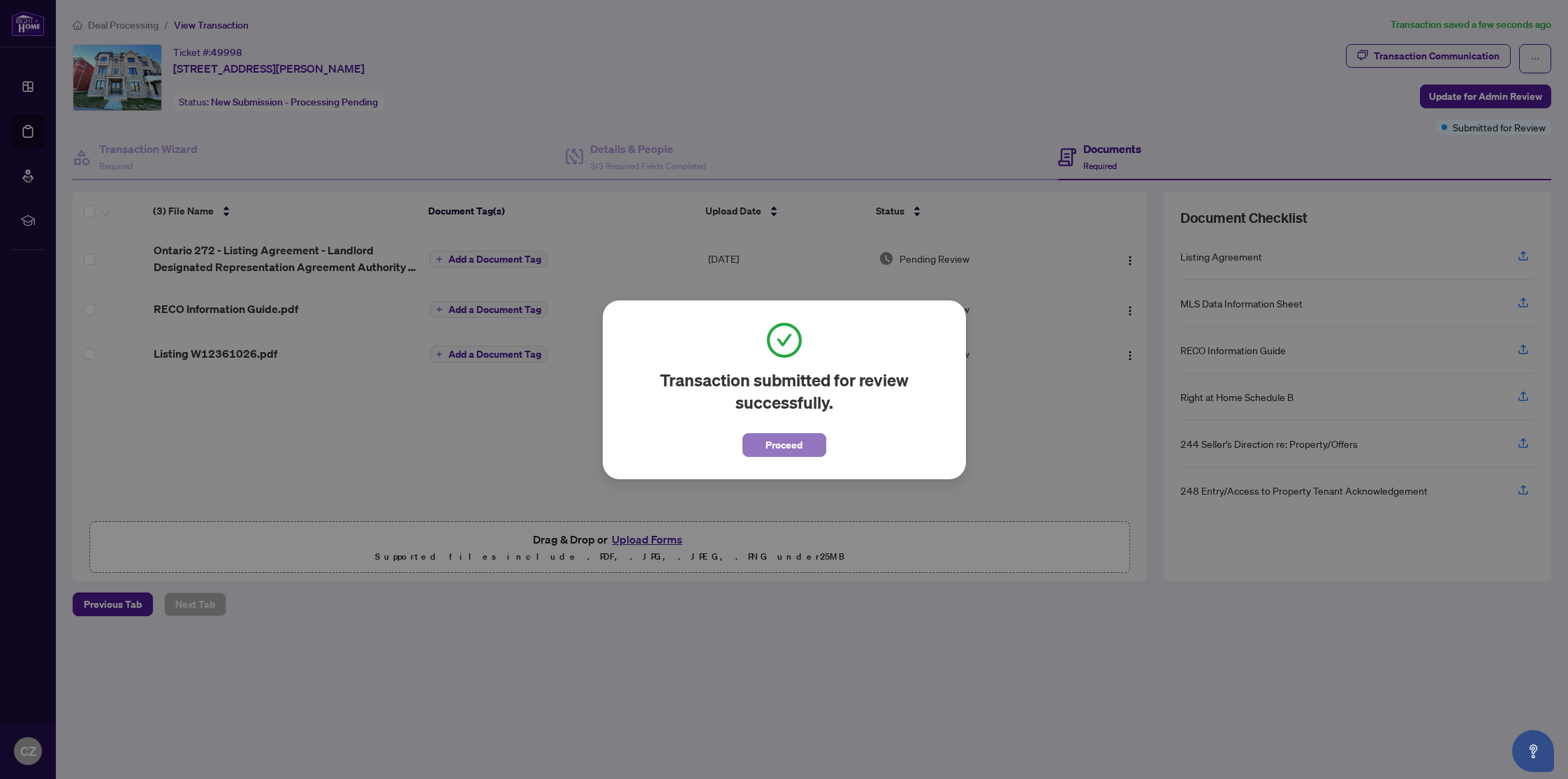
click at [802, 445] on button "Proceed" at bounding box center [785, 445] width 84 height 24
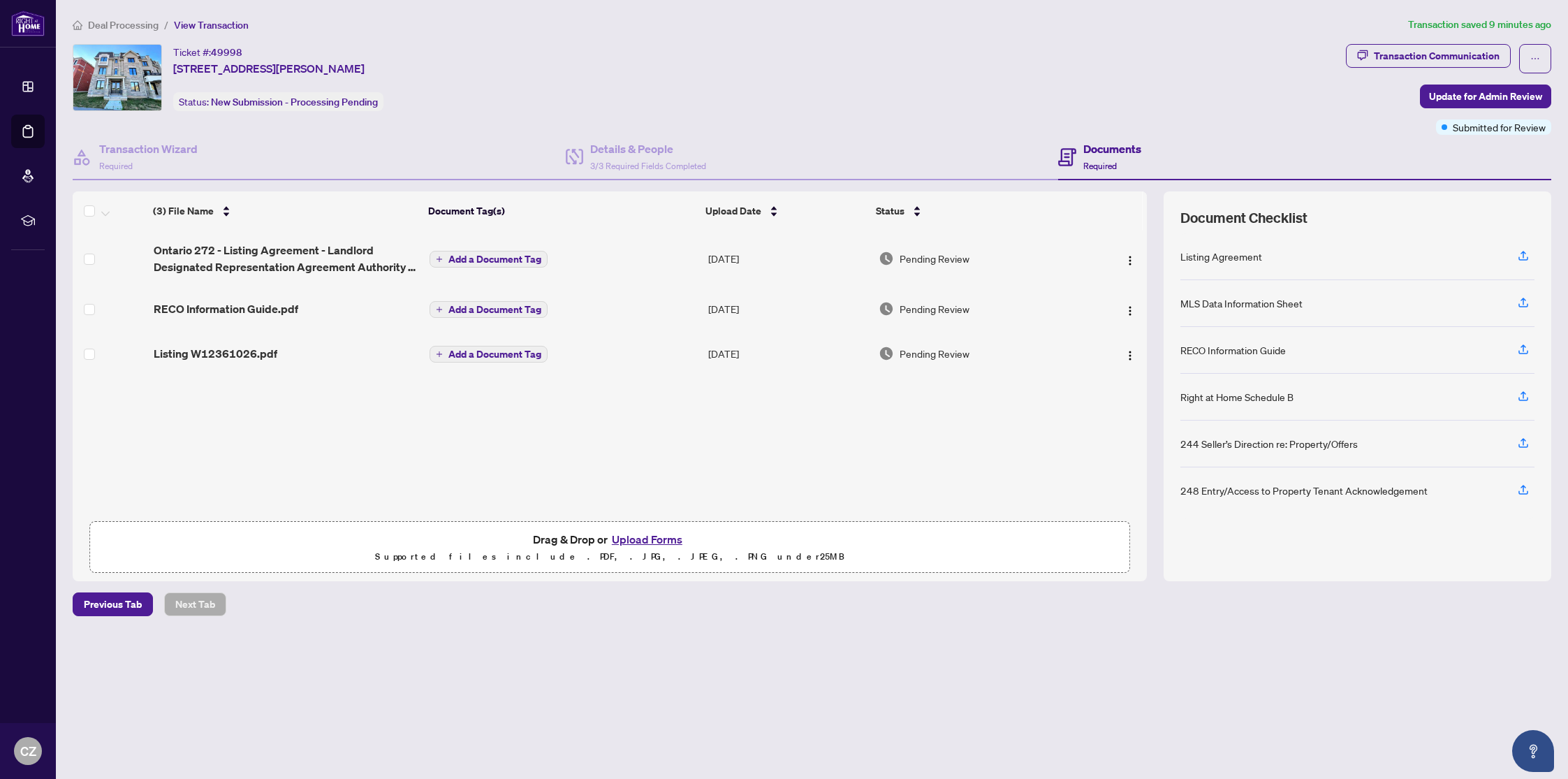
click at [131, 26] on span "Deal Processing" at bounding box center [123, 25] width 71 height 13
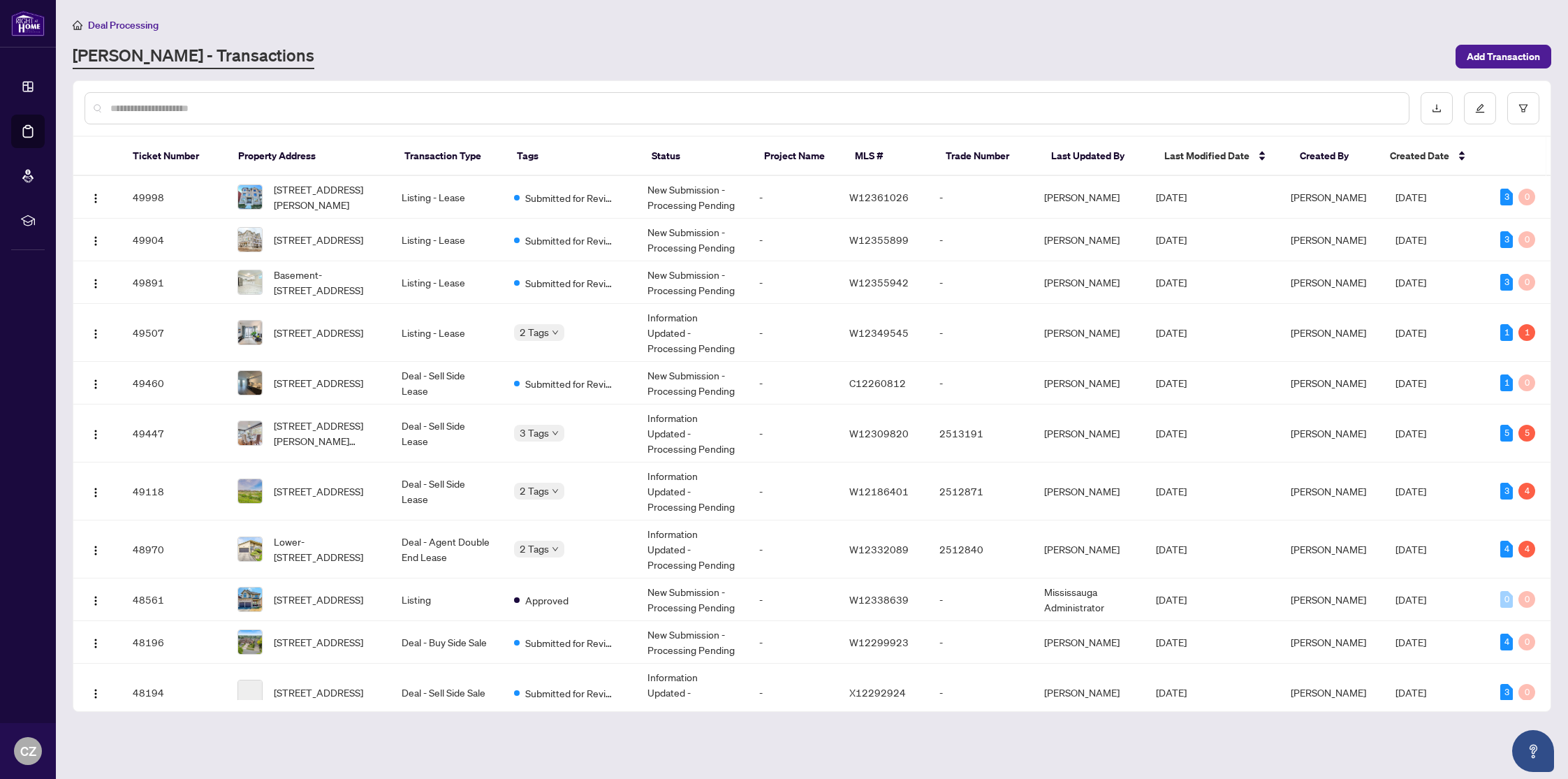
click at [305, 108] on input "text" at bounding box center [754, 108] width 1288 height 15
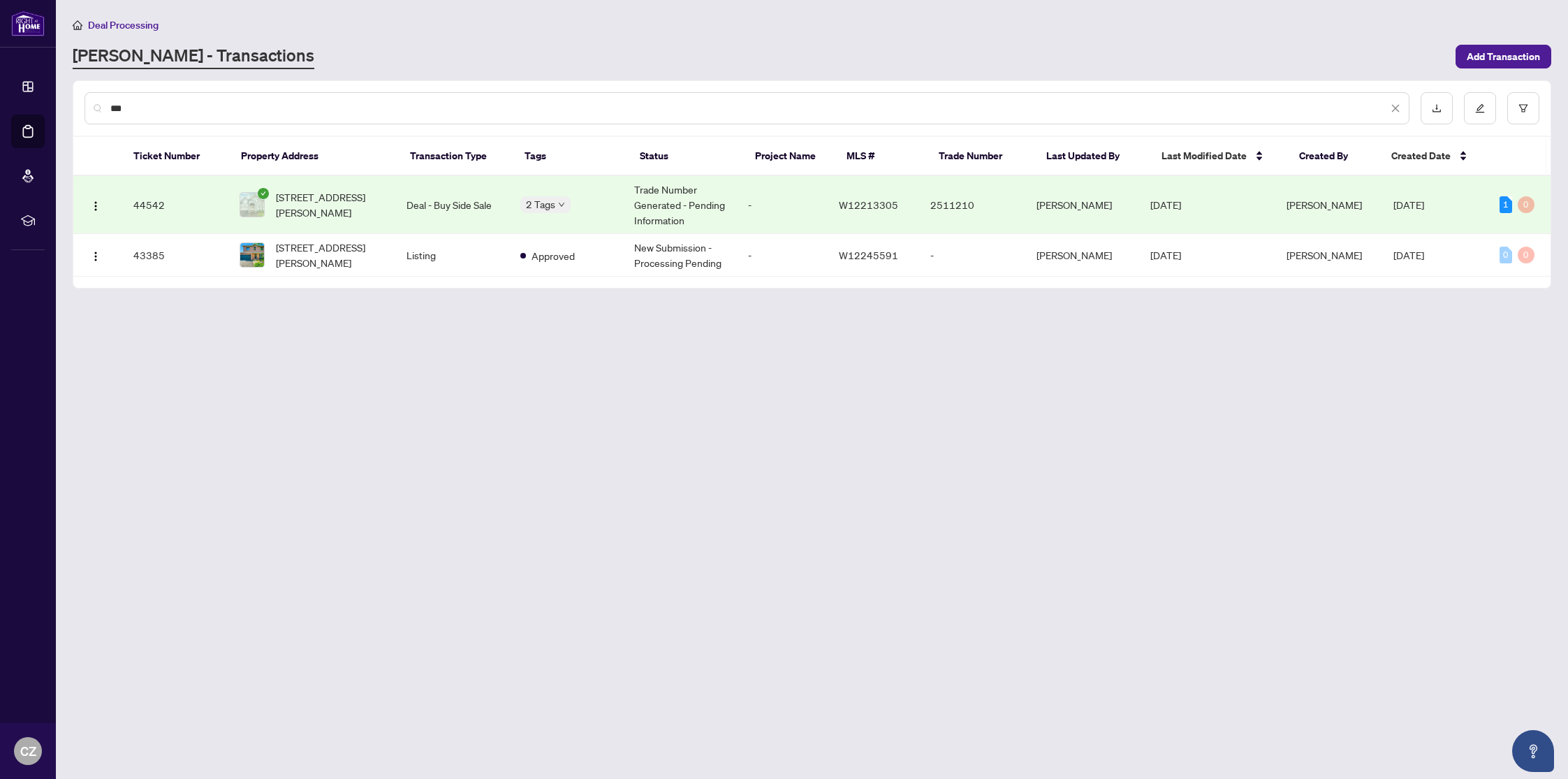
type input "***"
click at [695, 203] on td "Trade Number Generated - Pending Information" at bounding box center [680, 205] width 114 height 58
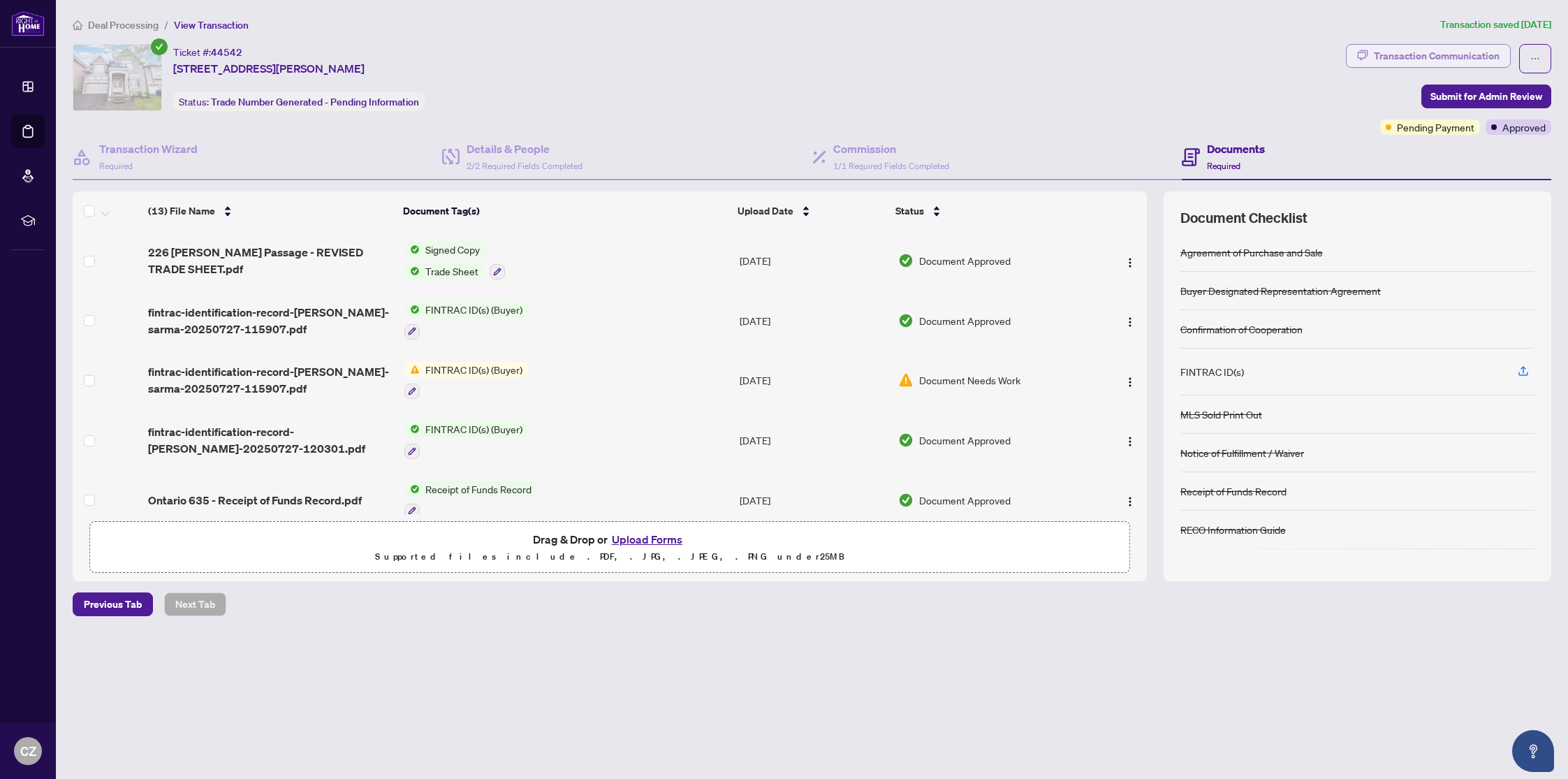
click at [1452, 54] on div "Transaction Communication" at bounding box center [1437, 56] width 125 height 22
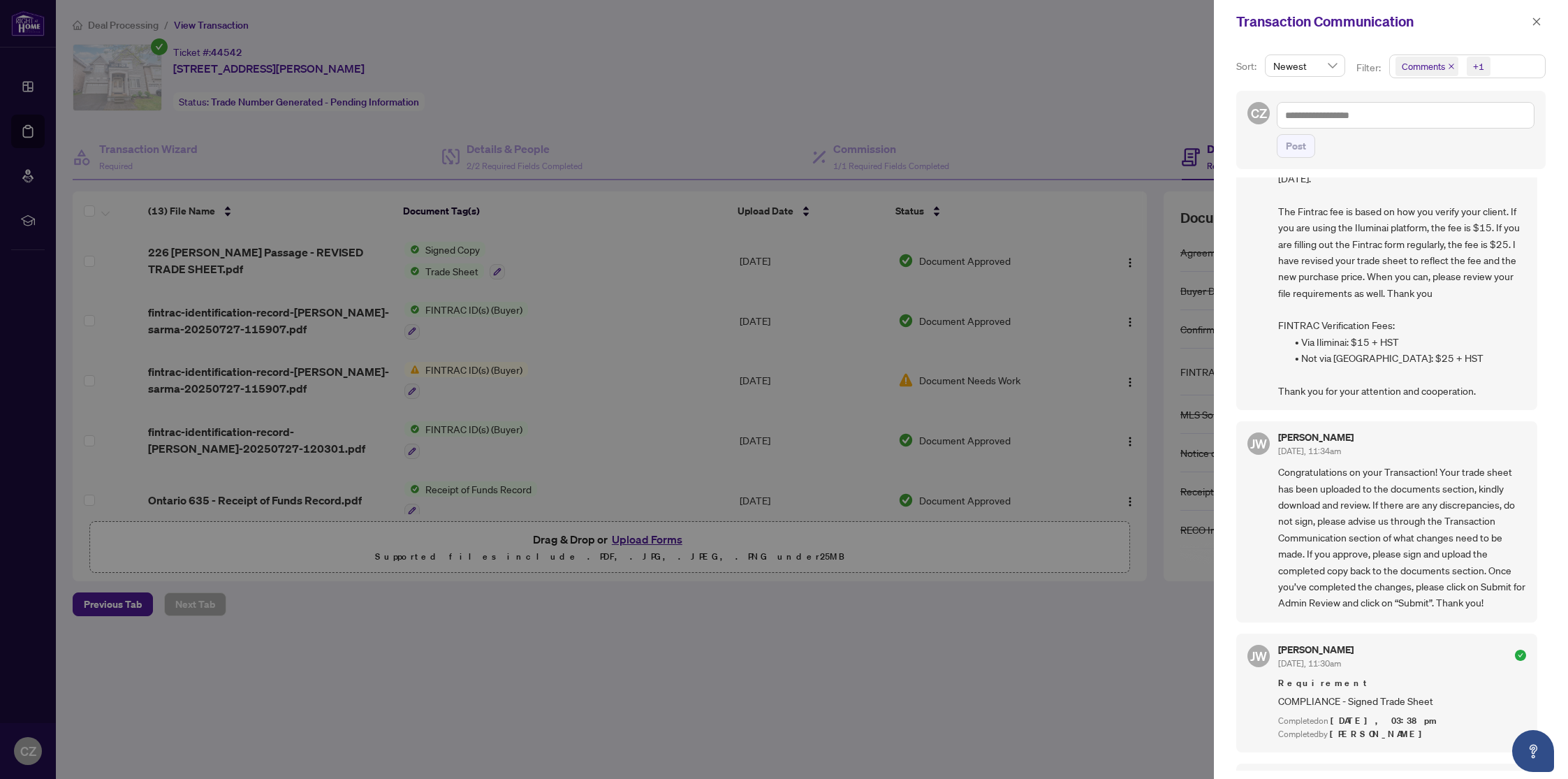
scroll to position [576, 0]
click at [1454, 66] on icon "close" at bounding box center [1451, 66] width 6 height 6
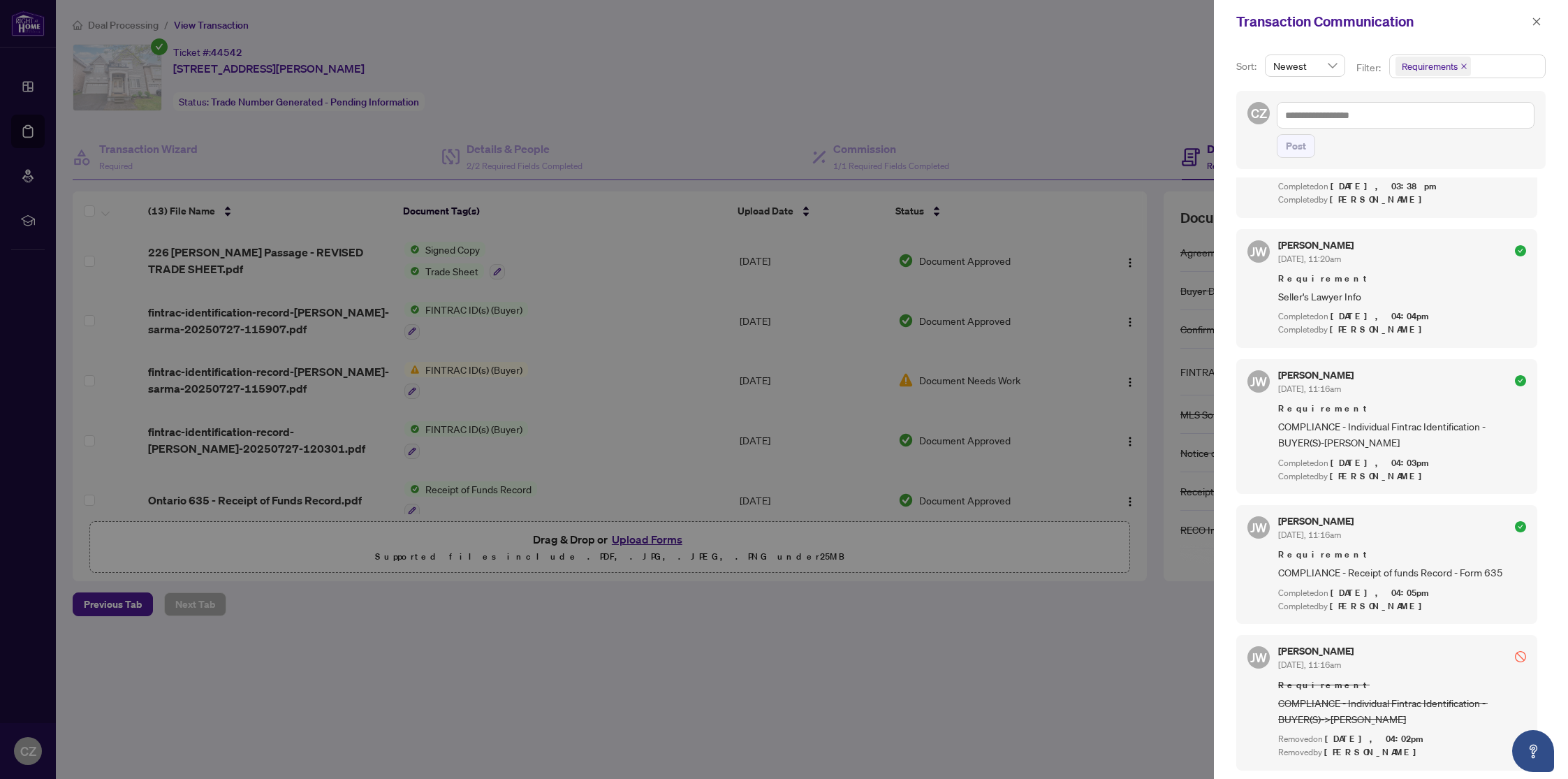
scroll to position [0, 0]
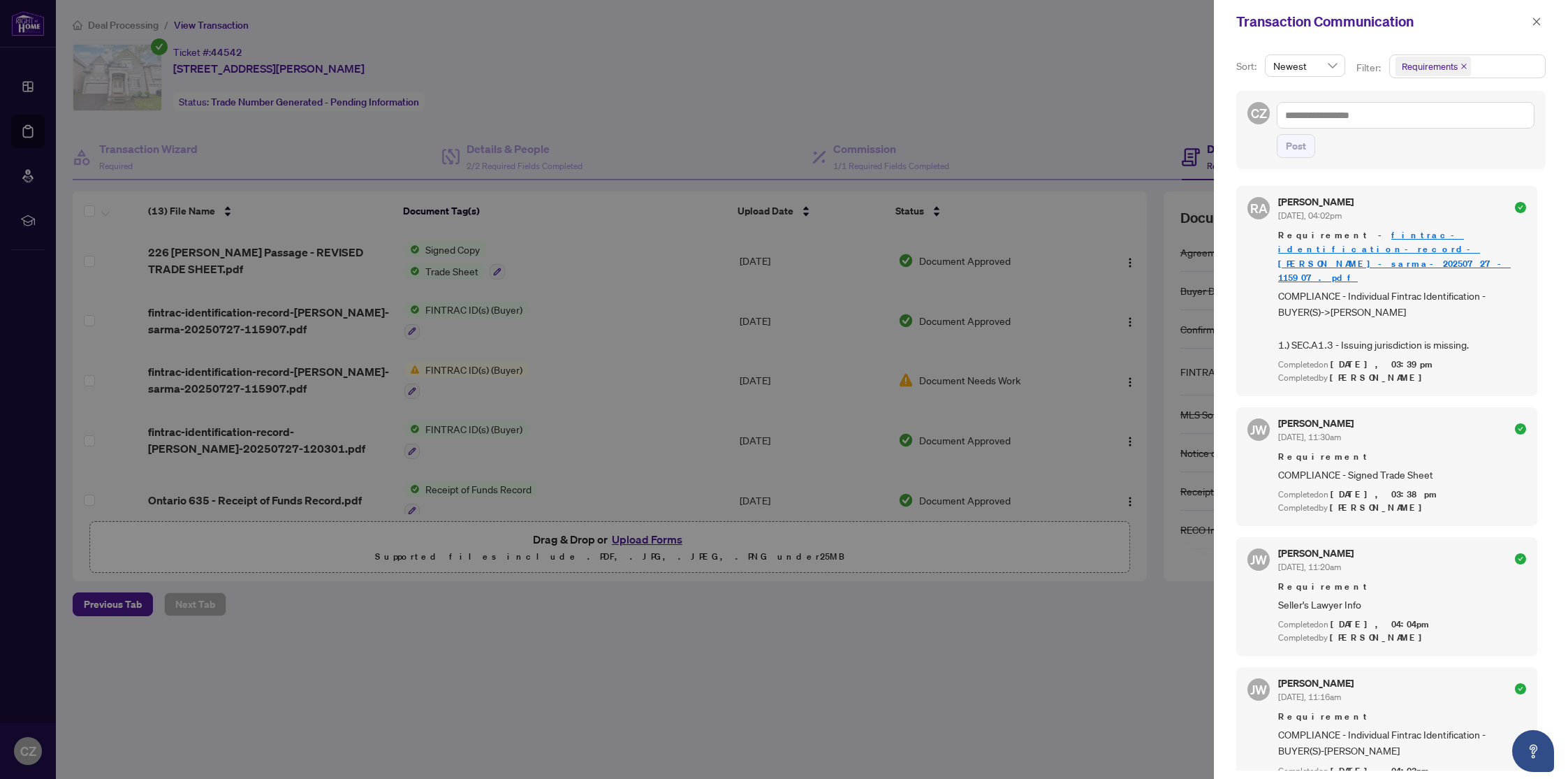
click at [1471, 66] on span "Requirements" at bounding box center [1433, 66] width 75 height 20
click at [1465, 66] on icon "close" at bounding box center [1463, 66] width 7 height 7
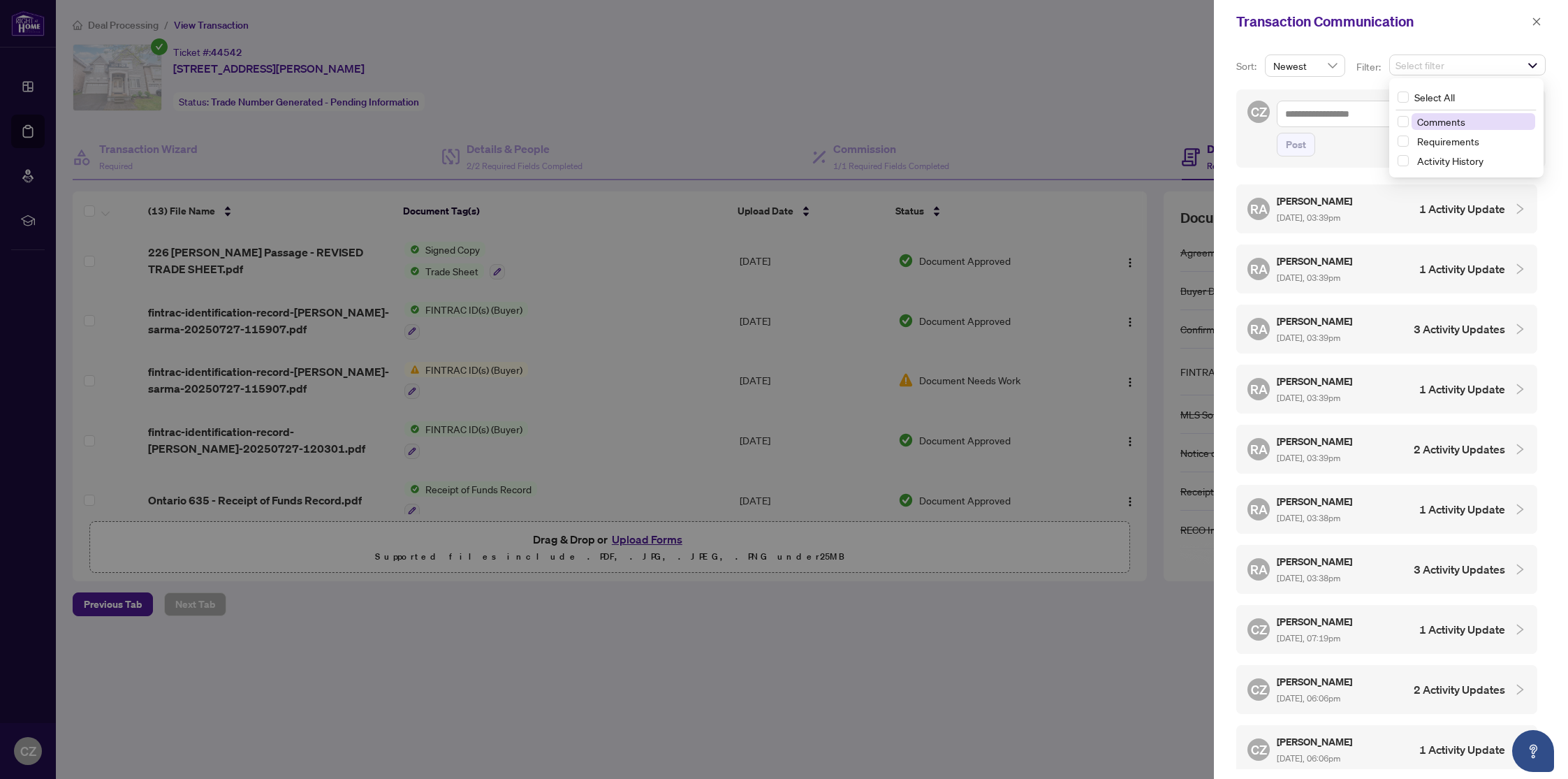
click at [1018, 71] on div at bounding box center [784, 390] width 1568 height 779
click at [1442, 213] on h4 "1 Activity Update" at bounding box center [1463, 209] width 86 height 17
click at [1475, 330] on h4 "1 Activity Update" at bounding box center [1463, 328] width 86 height 17
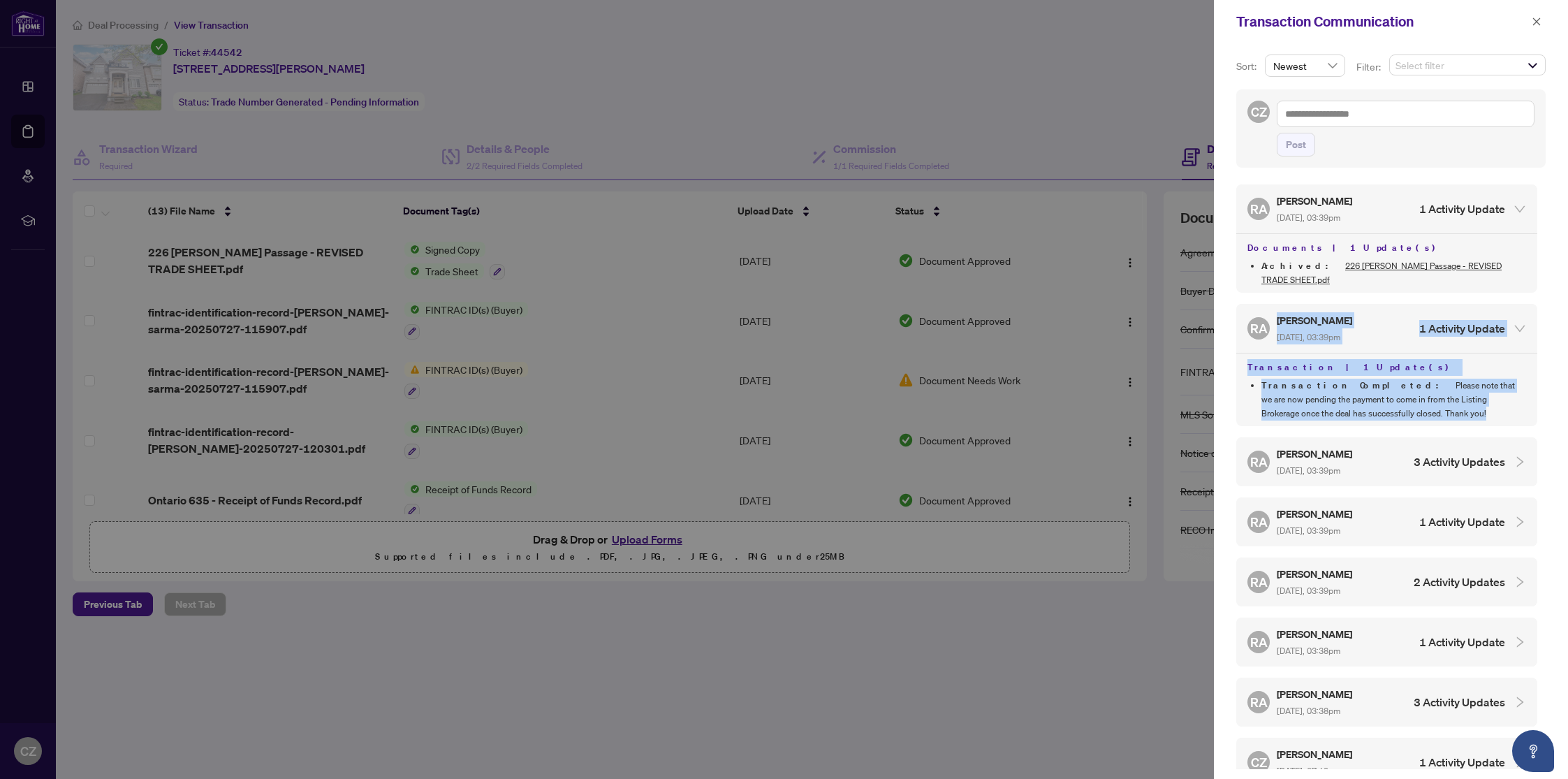
drag, startPoint x: 1285, startPoint y: 433, endPoint x: 1268, endPoint y: 328, distance: 106.4
click at [1268, 328] on div "[PERSON_NAME] [DATE], 03:39pm 1 Activity Update Transaction | 1 Update(s) Trans…" at bounding box center [1387, 365] width 301 height 122
copy div "[PERSON_NAME] [DATE], 03:39pm 1 Activity Update Transaction | 1 Update(s) Trans…"
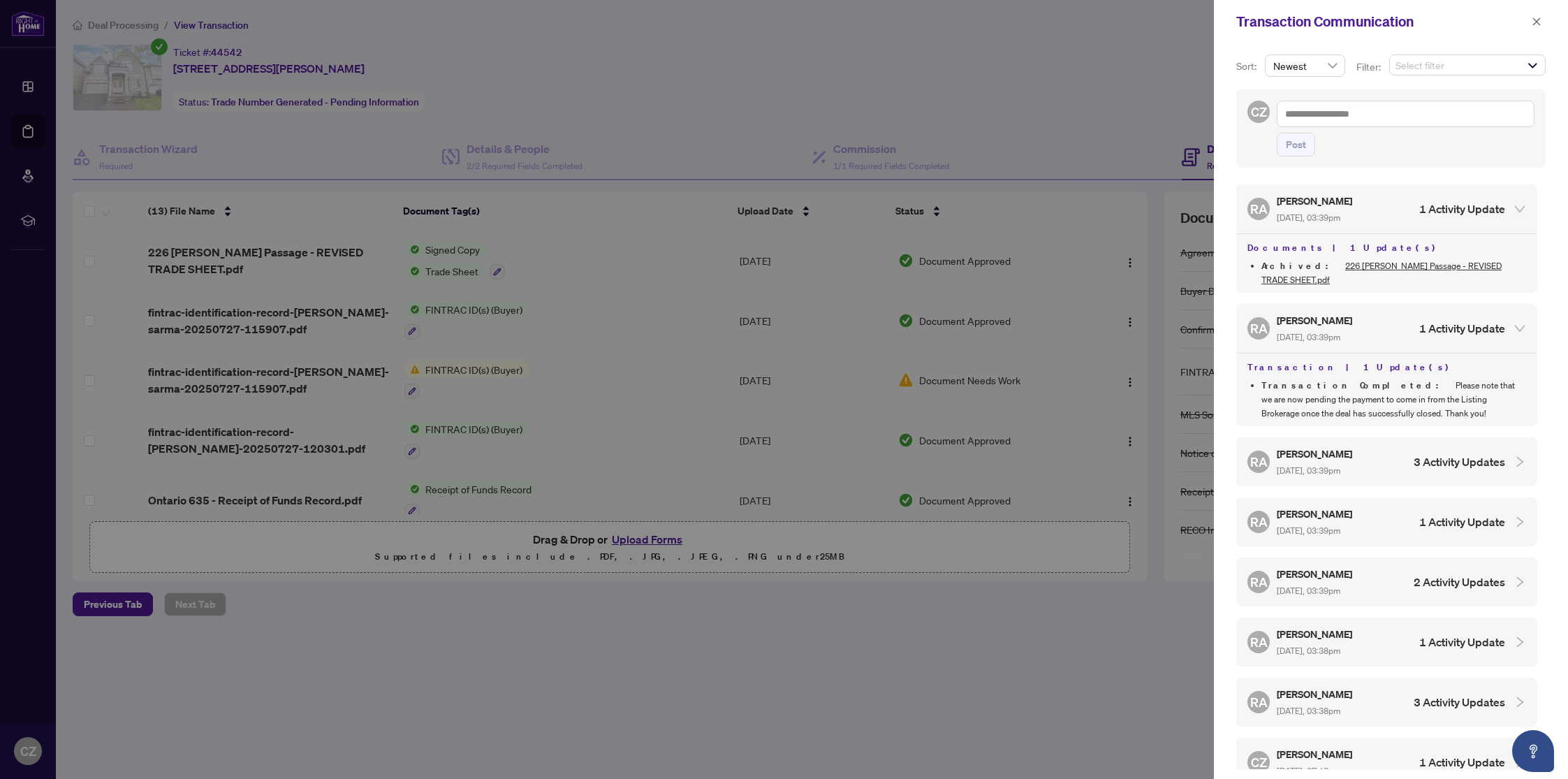
click at [109, 22] on div at bounding box center [784, 390] width 1568 height 779
click at [104, 24] on div at bounding box center [784, 390] width 1568 height 779
click at [1541, 22] on button "button" at bounding box center [1536, 21] width 18 height 17
